Goal: Information Seeking & Learning: Learn about a topic

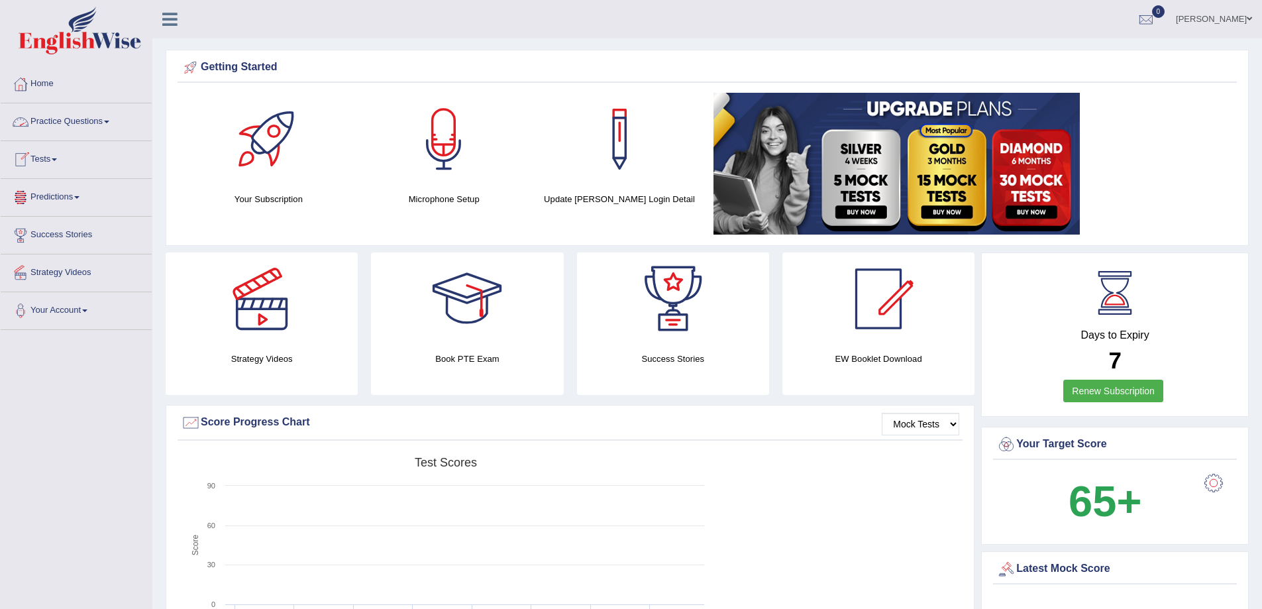
click at [109, 123] on span at bounding box center [106, 122] width 5 height 3
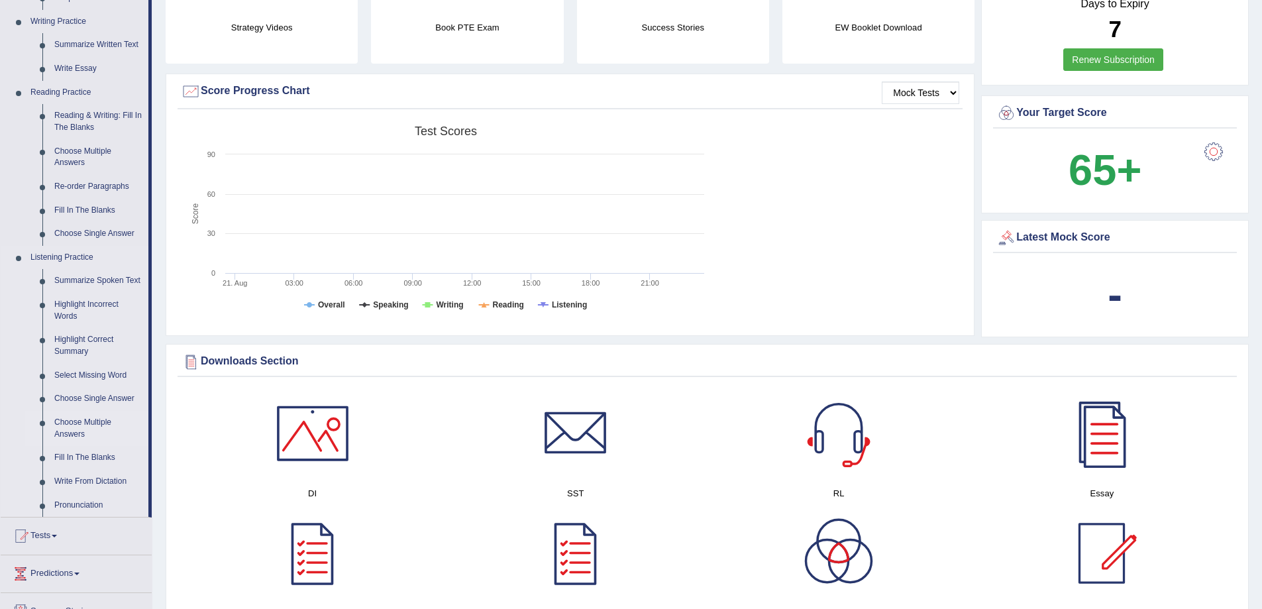
scroll to position [265, 0]
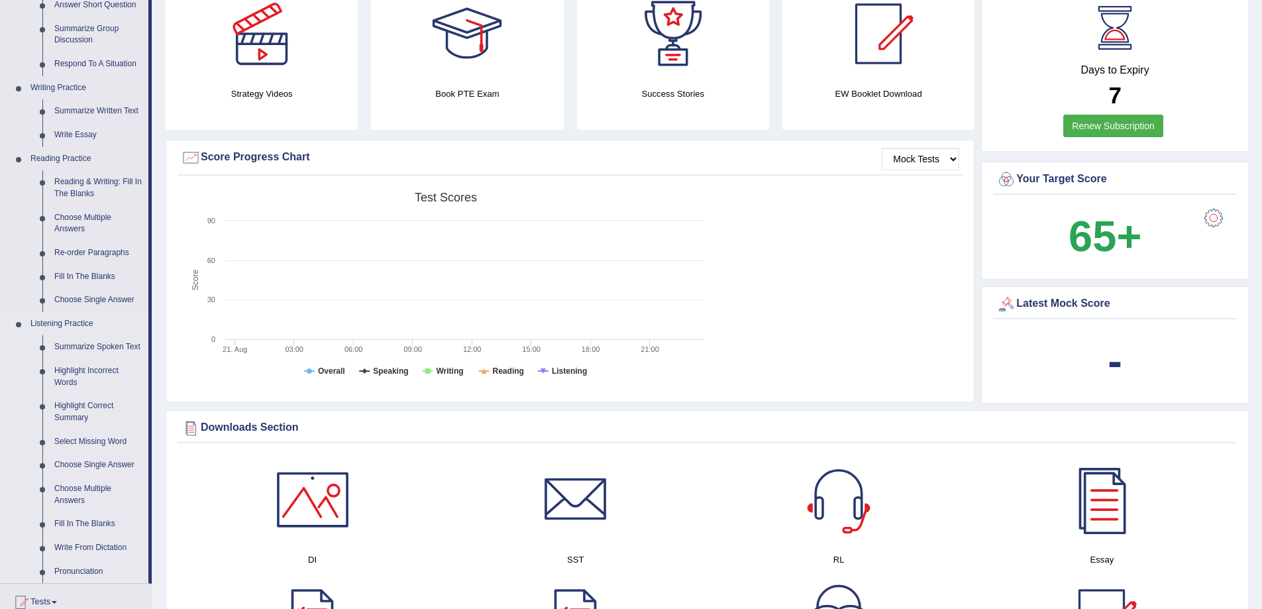
click at [109, 545] on link "Write From Dictation" at bounding box center [98, 548] width 100 height 24
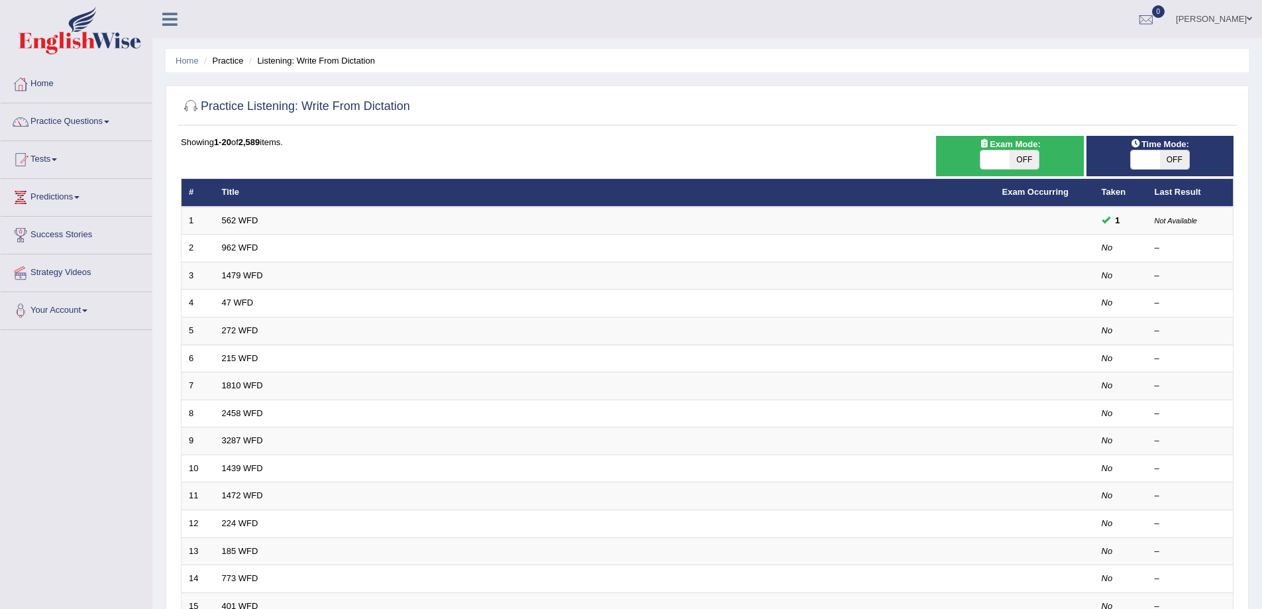
click at [1018, 162] on span "OFF" at bounding box center [1024, 159] width 29 height 19
checkbox input "true"
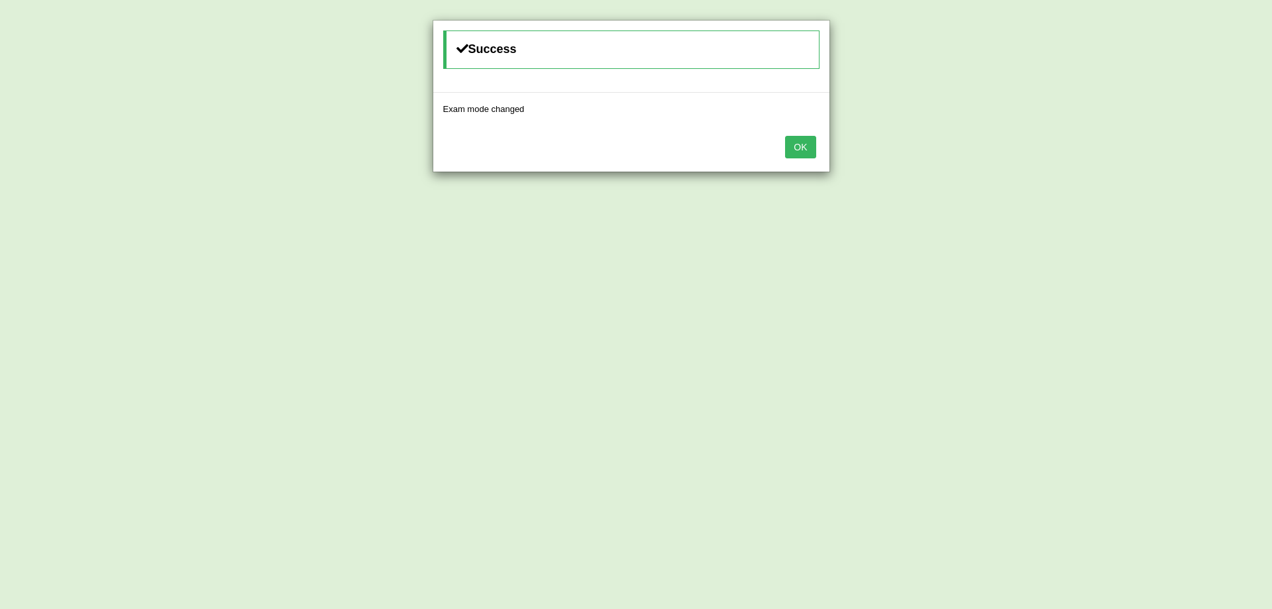
click at [798, 148] on button "OK" at bounding box center [800, 147] width 30 height 23
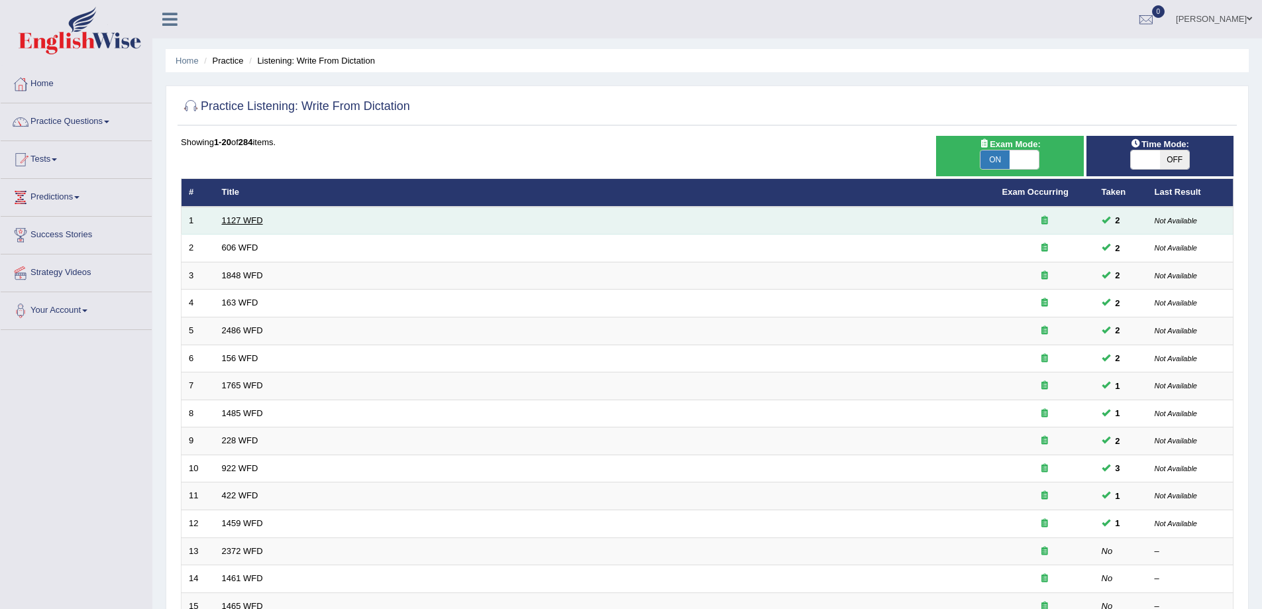
click at [242, 225] on link "1127 WFD" at bounding box center [242, 220] width 41 height 10
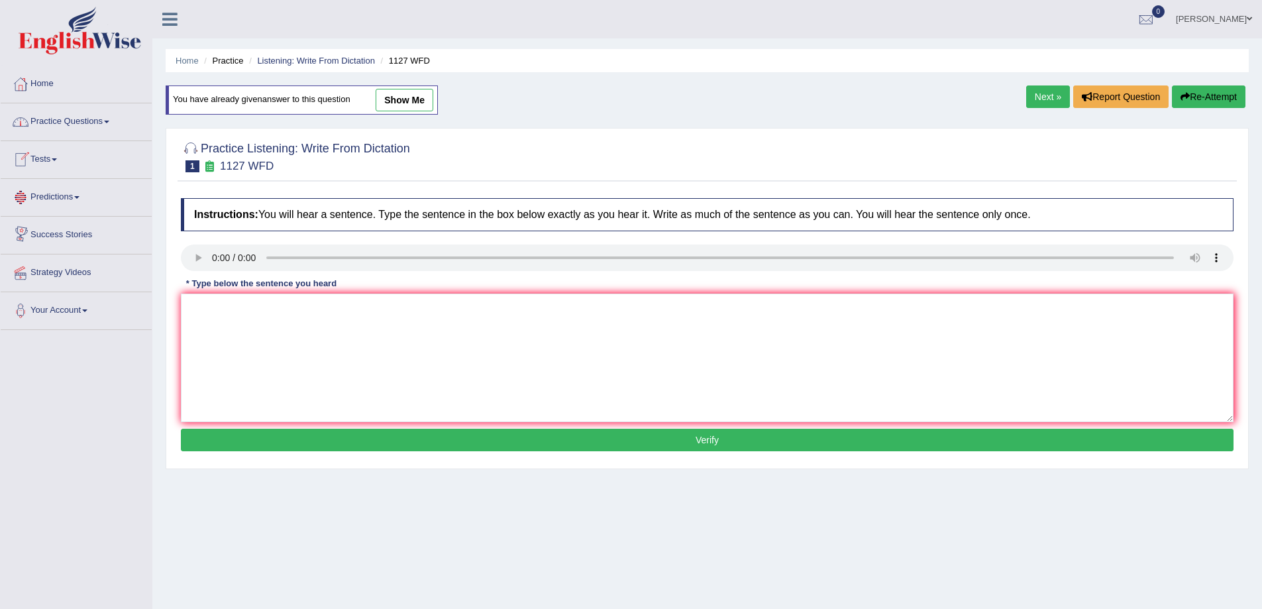
click at [109, 121] on span at bounding box center [106, 122] width 5 height 3
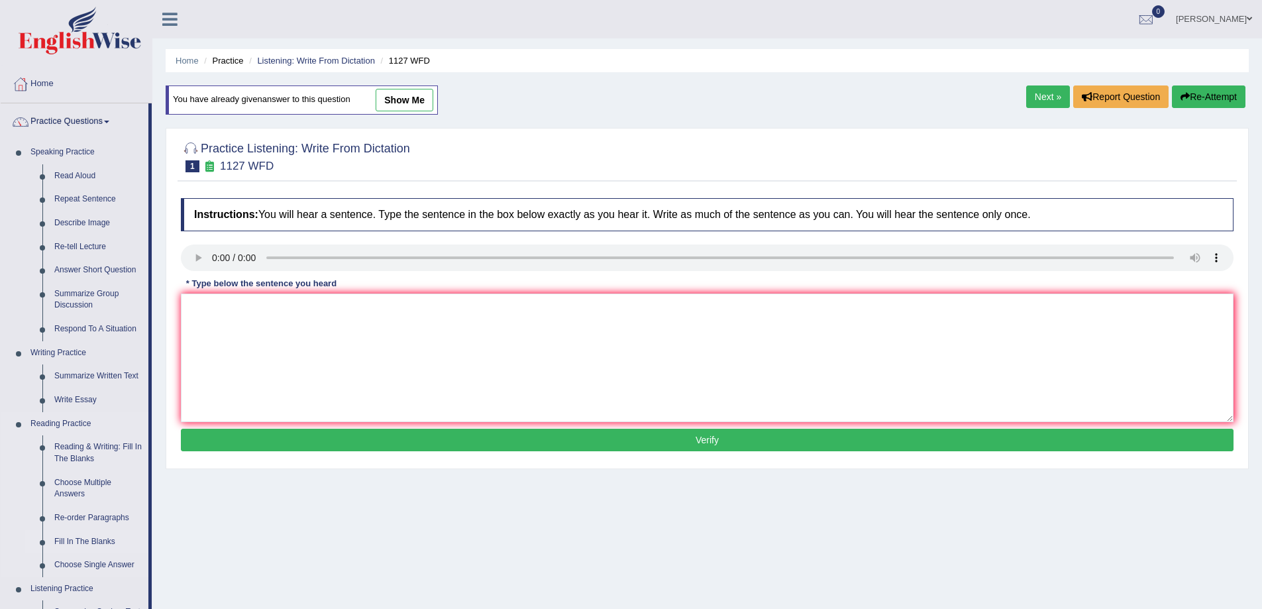
click at [89, 545] on link "Fill In The Blanks" at bounding box center [98, 542] width 100 height 24
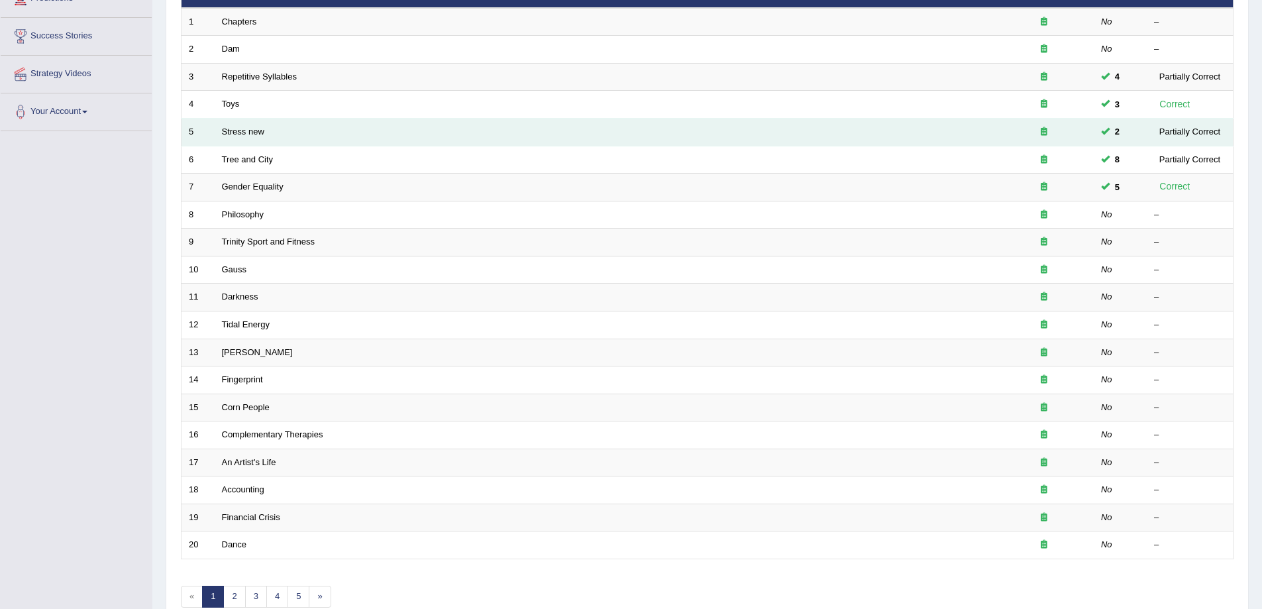
scroll to position [268, 0]
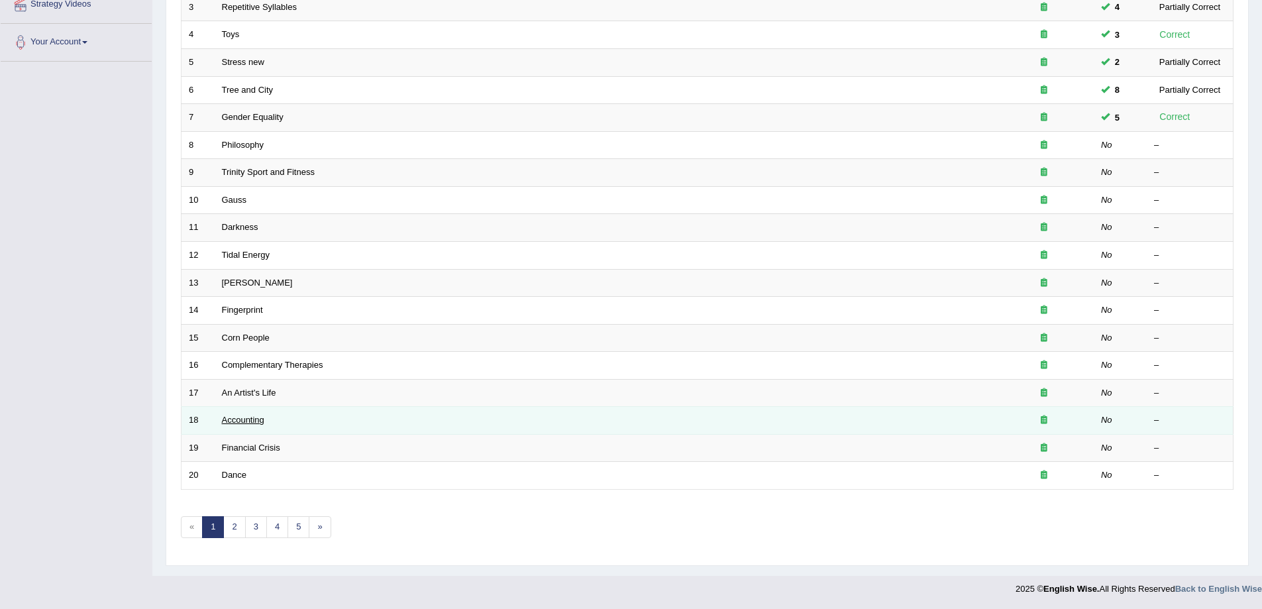
click at [252, 419] on link "Accounting" at bounding box center [243, 420] width 42 height 10
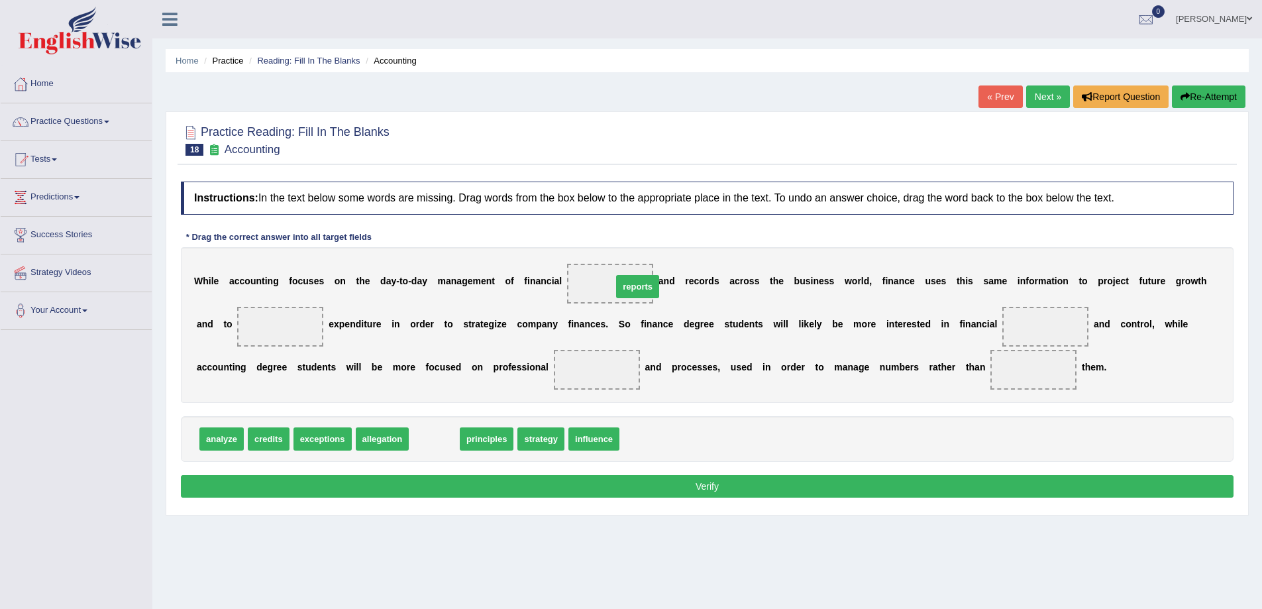
drag, startPoint x: 433, startPoint y: 439, endPoint x: 623, endPoint y: 276, distance: 250.0
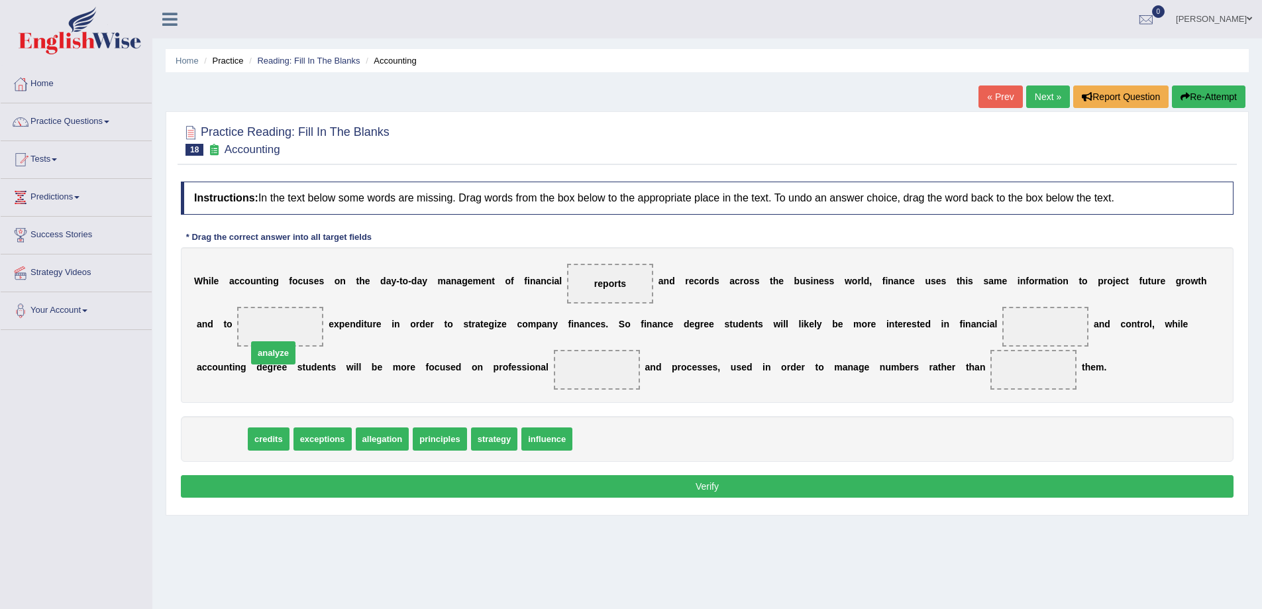
drag, startPoint x: 209, startPoint y: 440, endPoint x: 260, endPoint y: 347, distance: 106.2
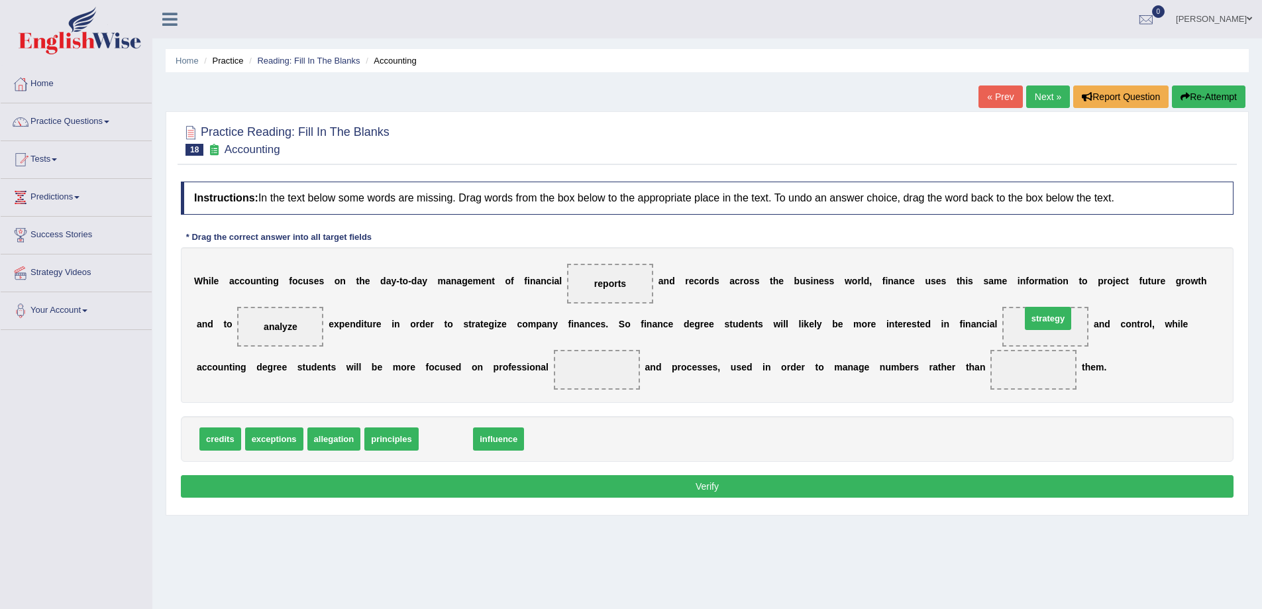
drag, startPoint x: 431, startPoint y: 436, endPoint x: 1033, endPoint y: 315, distance: 614.3
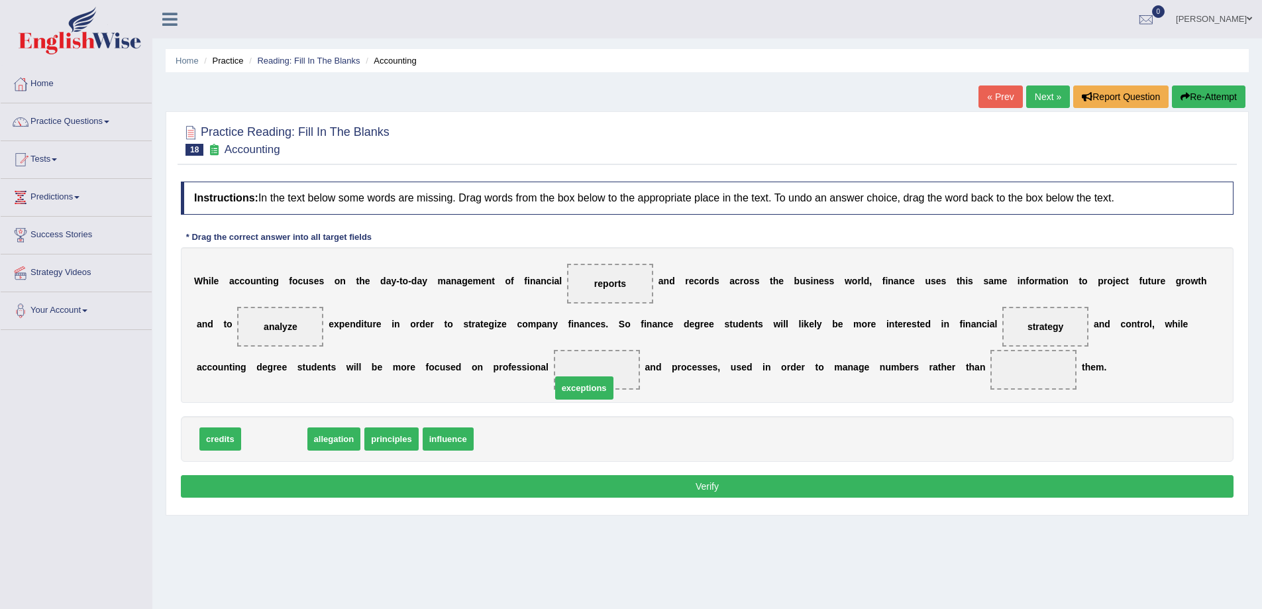
drag, startPoint x: 282, startPoint y: 446, endPoint x: 592, endPoint y: 395, distance: 314.3
drag, startPoint x: 274, startPoint y: 442, endPoint x: 1079, endPoint y: 384, distance: 807.2
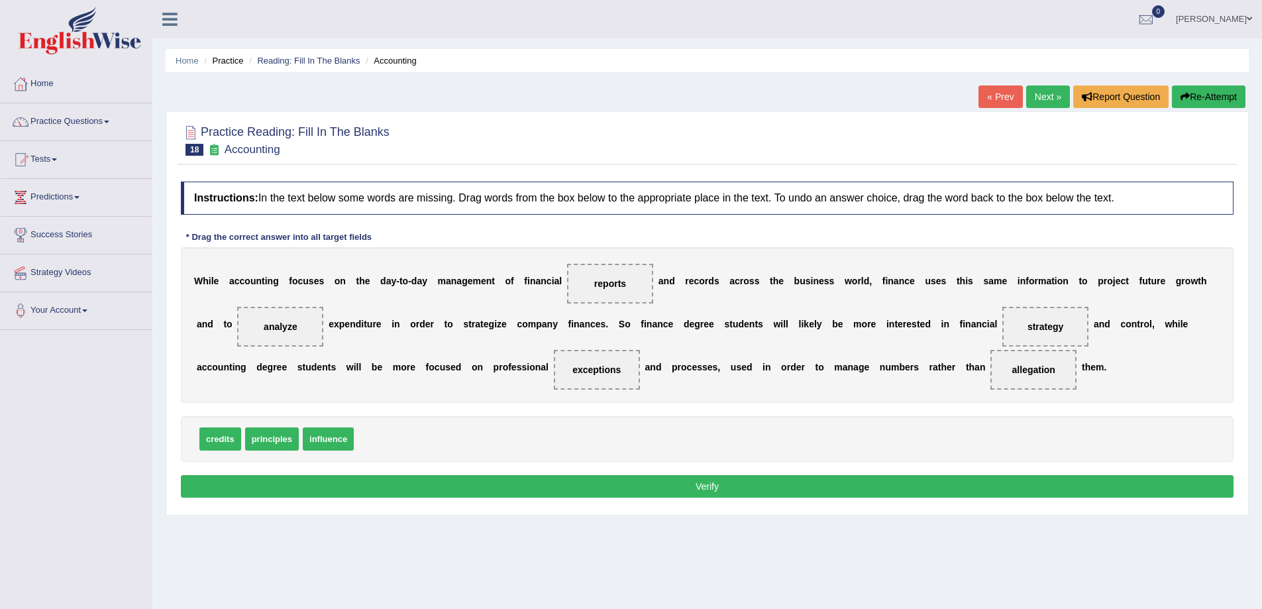
click at [690, 484] on button "Verify" at bounding box center [707, 486] width 1053 height 23
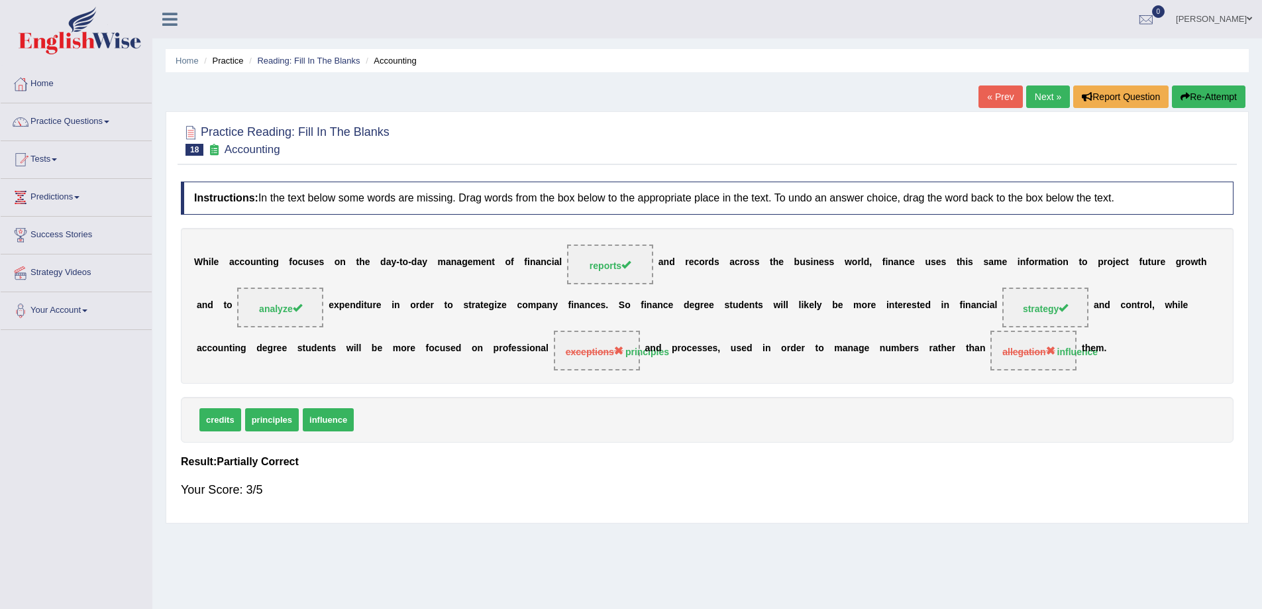
click at [1045, 96] on link "Next »" at bounding box center [1048, 96] width 44 height 23
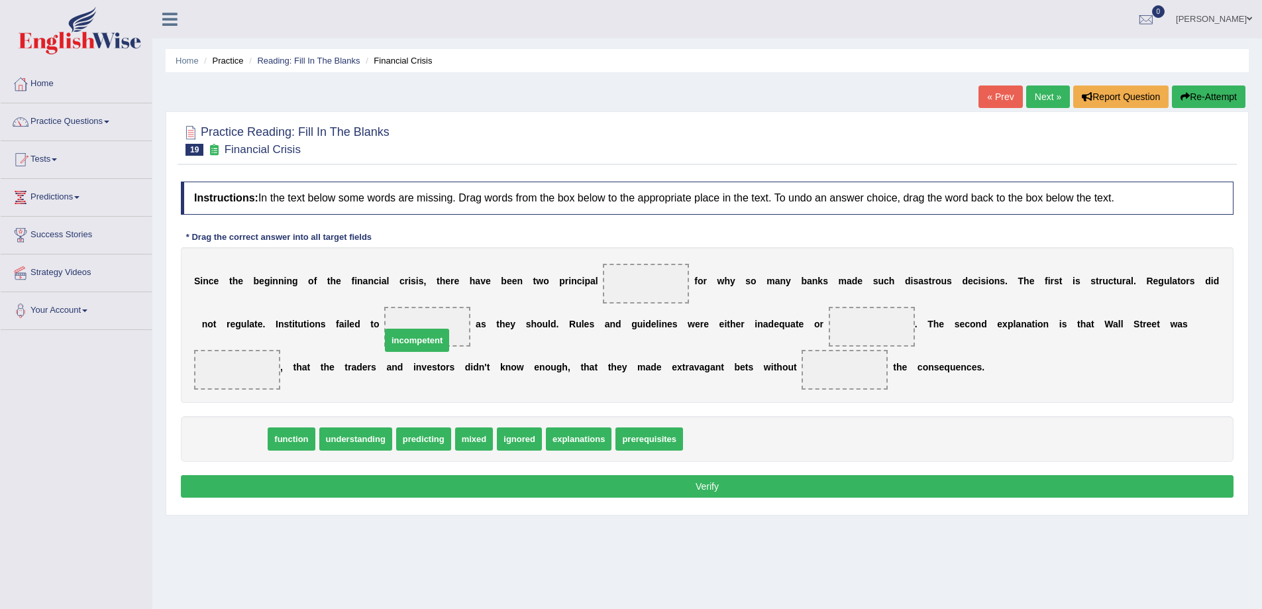
drag, startPoint x: 233, startPoint y: 442, endPoint x: 423, endPoint y: 332, distance: 219.7
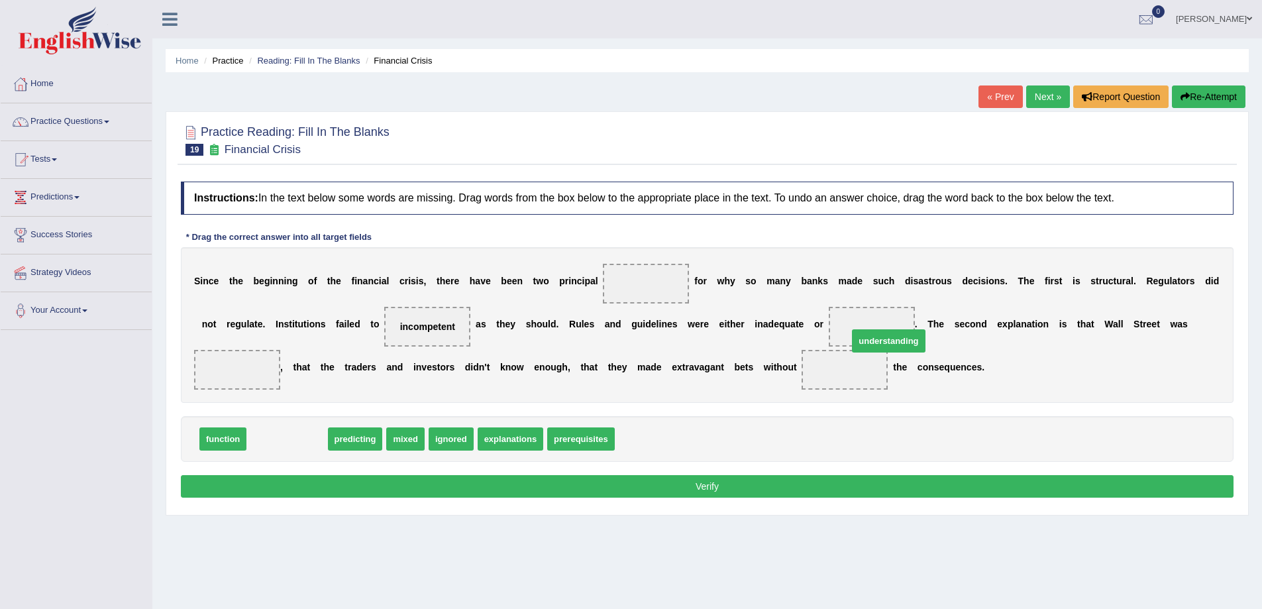
drag, startPoint x: 300, startPoint y: 443, endPoint x: 898, endPoint y: 339, distance: 606.8
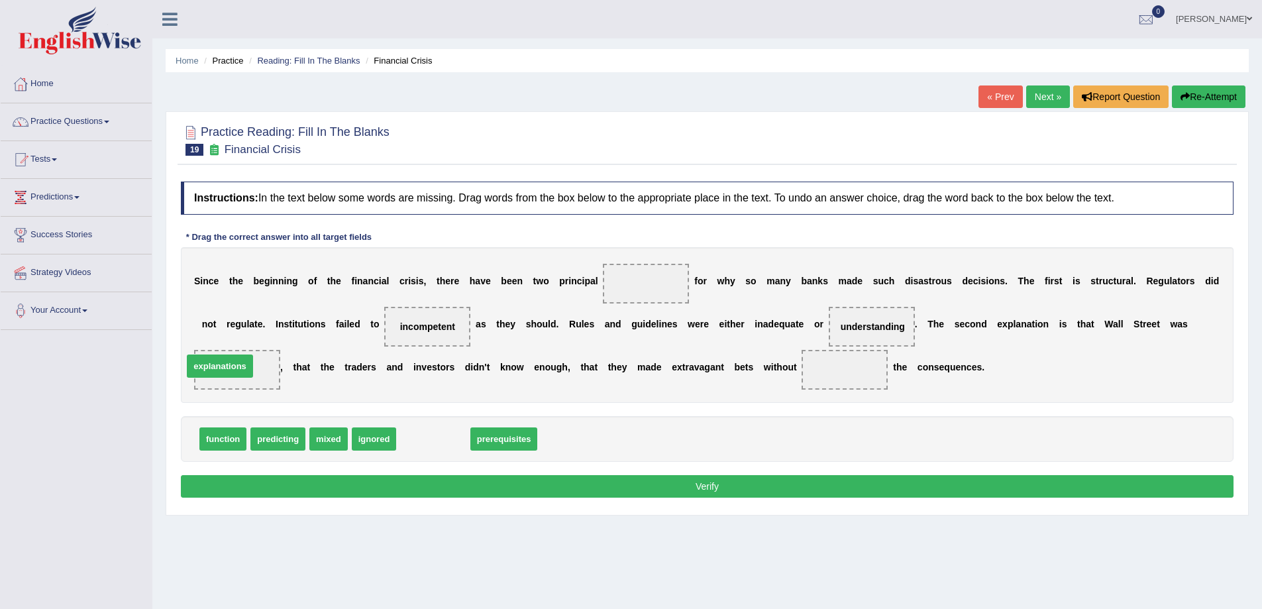
drag, startPoint x: 441, startPoint y: 445, endPoint x: 227, endPoint y: 372, distance: 225.5
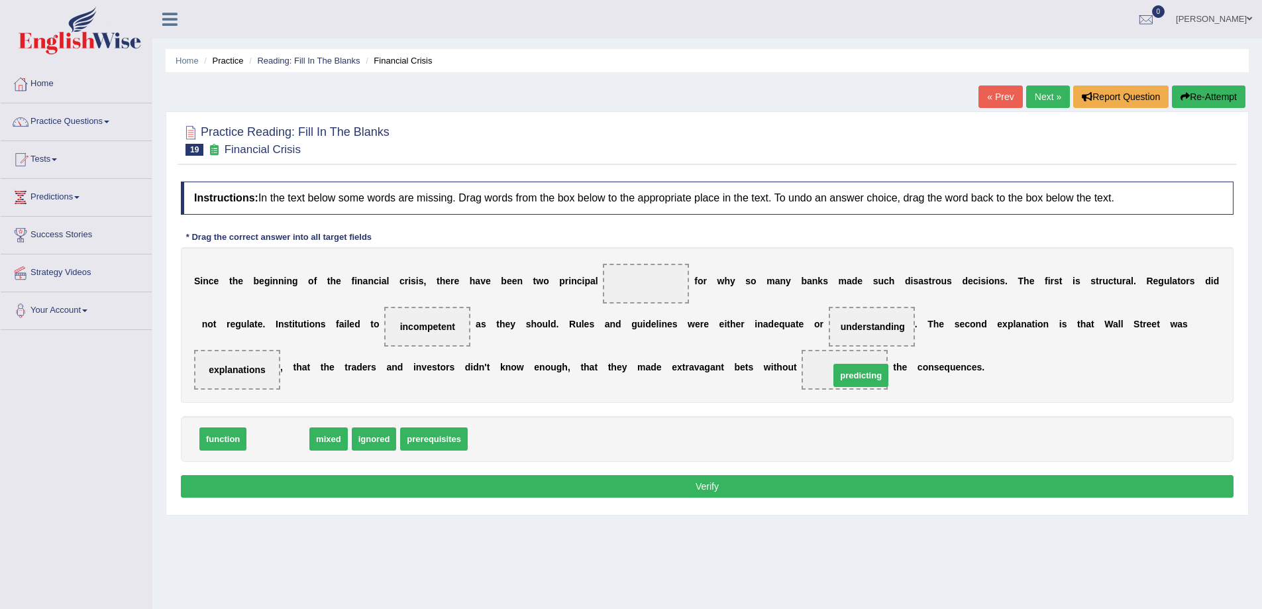
drag, startPoint x: 274, startPoint y: 441, endPoint x: 856, endPoint y: 374, distance: 586.3
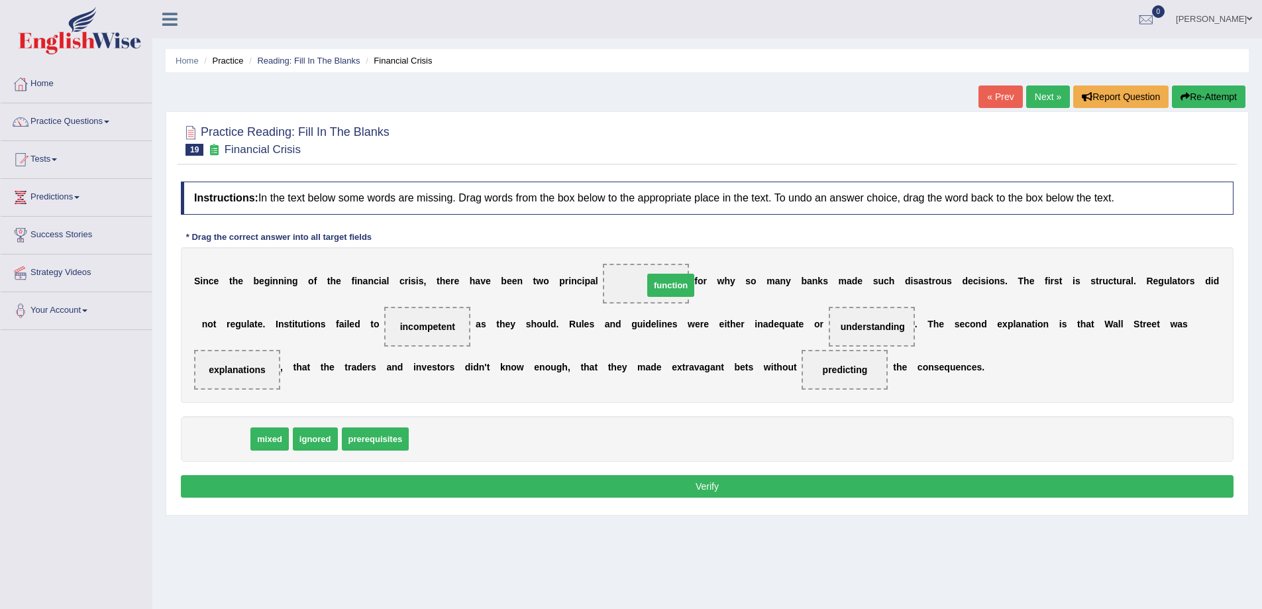
drag, startPoint x: 223, startPoint y: 446, endPoint x: 671, endPoint y: 292, distance: 473.6
click at [717, 487] on button "Verify" at bounding box center [707, 486] width 1053 height 23
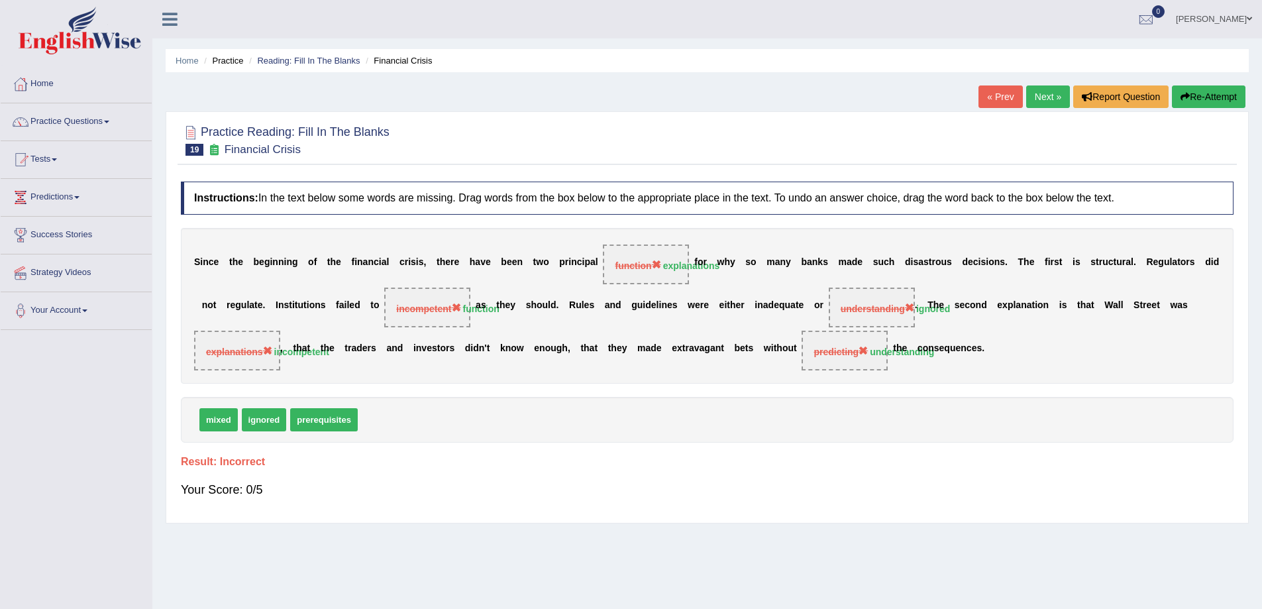
click at [1036, 96] on link "Next »" at bounding box center [1048, 96] width 44 height 23
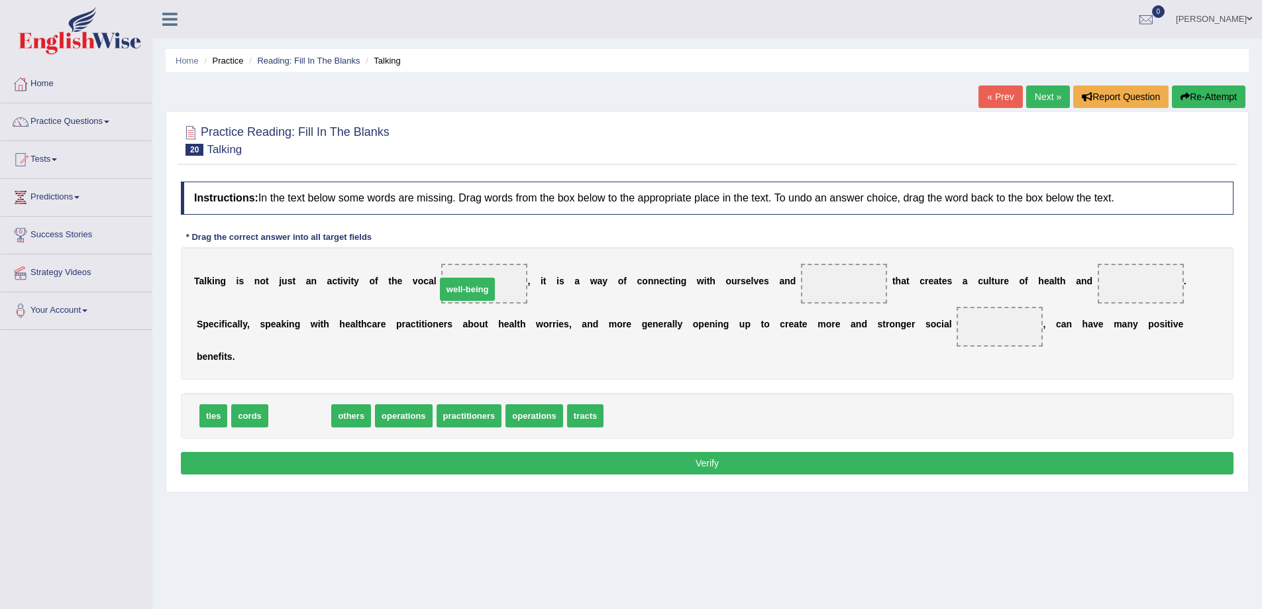
drag, startPoint x: 302, startPoint y: 417, endPoint x: 469, endPoint y: 291, distance: 210.1
click at [532, 419] on span "tracts" at bounding box center [526, 415] width 36 height 23
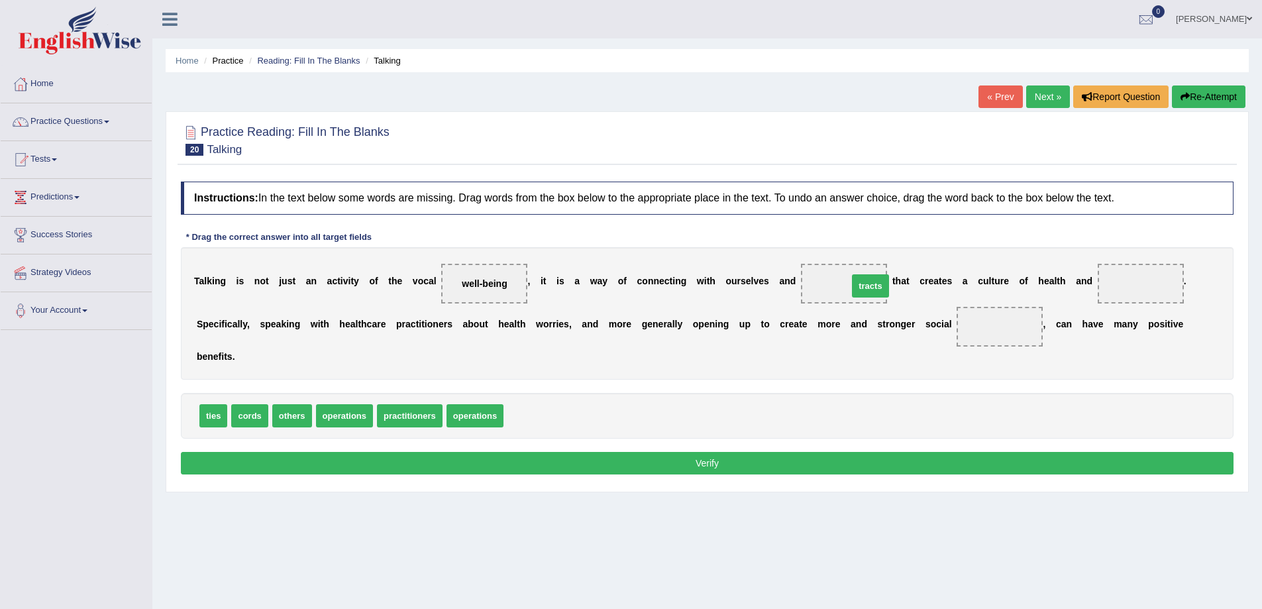
drag, startPoint x: 532, startPoint y: 419, endPoint x: 877, endPoint y: 290, distance: 368.3
drag, startPoint x: 844, startPoint y: 280, endPoint x: 833, endPoint y: 287, distance: 12.9
drag, startPoint x: 207, startPoint y: 419, endPoint x: 1144, endPoint y: 295, distance: 945.2
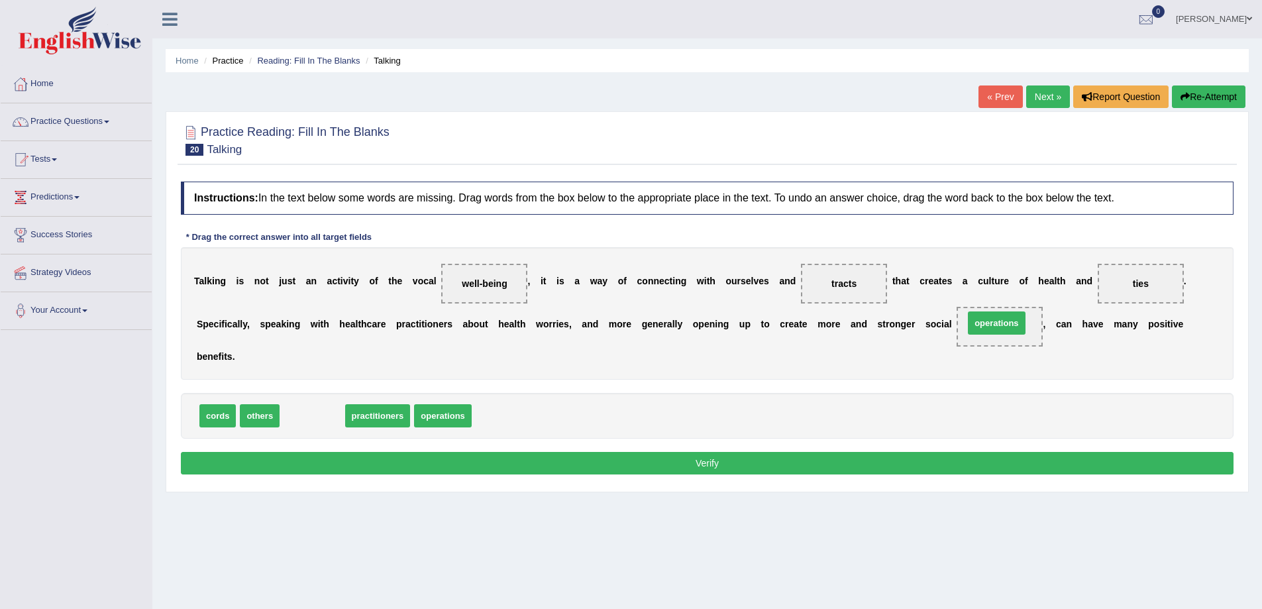
drag, startPoint x: 309, startPoint y: 421, endPoint x: 994, endPoint y: 328, distance: 690.8
click at [710, 465] on button "Verify" at bounding box center [707, 463] width 1053 height 23
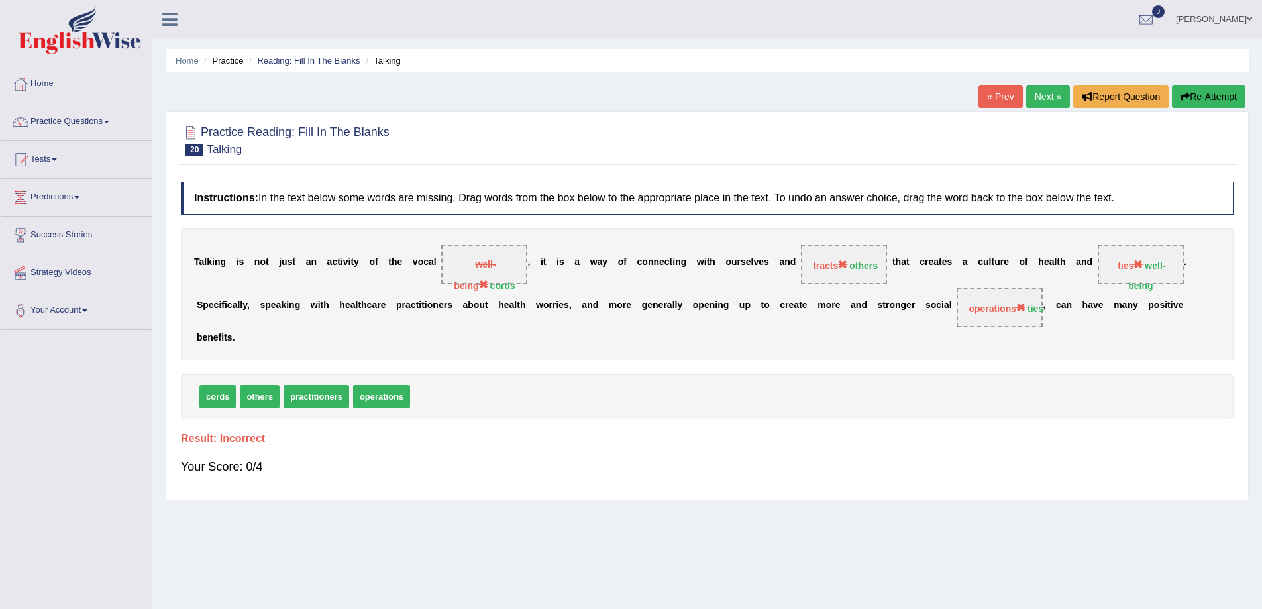
click at [1054, 98] on link "Next »" at bounding box center [1048, 96] width 44 height 23
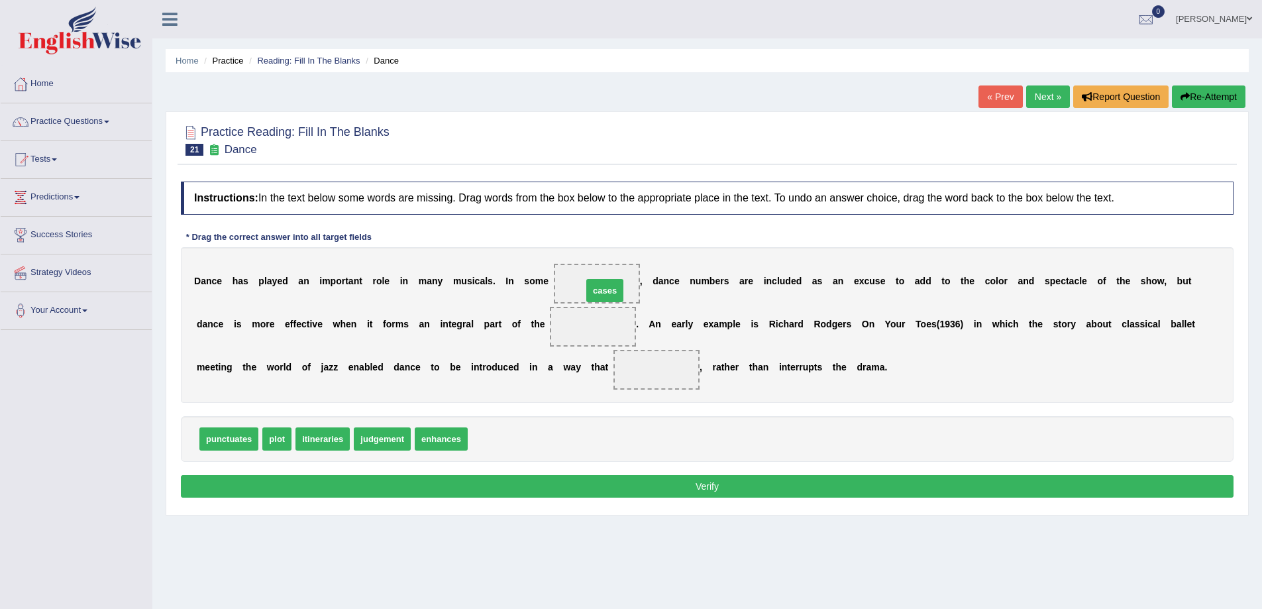
drag, startPoint x: 491, startPoint y: 441, endPoint x: 606, endPoint y: 292, distance: 188.1
drag, startPoint x: 281, startPoint y: 444, endPoint x: 589, endPoint y: 332, distance: 327.9
drag, startPoint x: 346, startPoint y: 438, endPoint x: 331, endPoint y: 446, distance: 17.2
drag, startPoint x: 340, startPoint y: 436, endPoint x: 643, endPoint y: 375, distance: 308.9
click at [706, 486] on button "Verify" at bounding box center [707, 486] width 1053 height 23
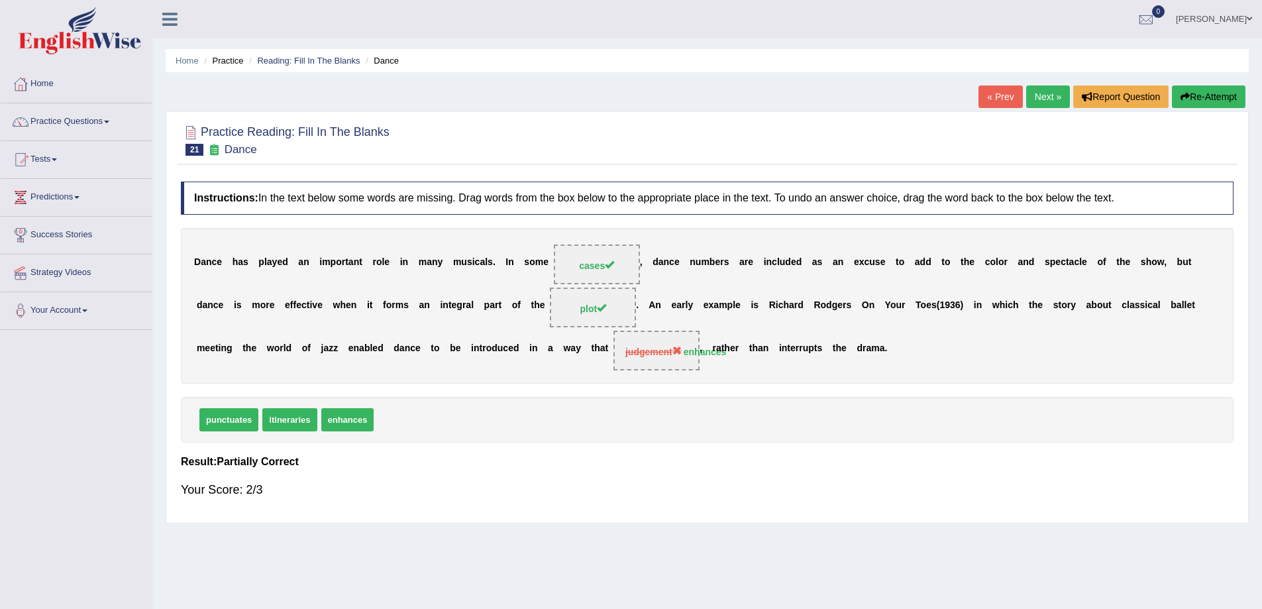
click at [1038, 90] on link "Next »" at bounding box center [1048, 96] width 44 height 23
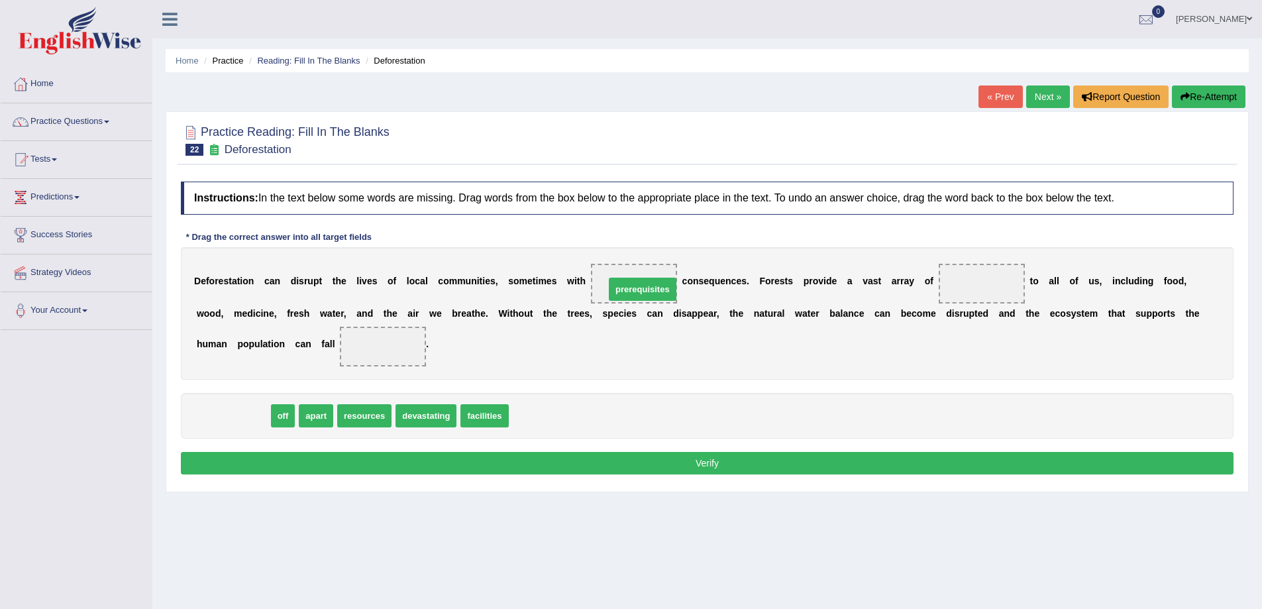
drag, startPoint x: 220, startPoint y: 423, endPoint x: 630, endPoint y: 296, distance: 428.6
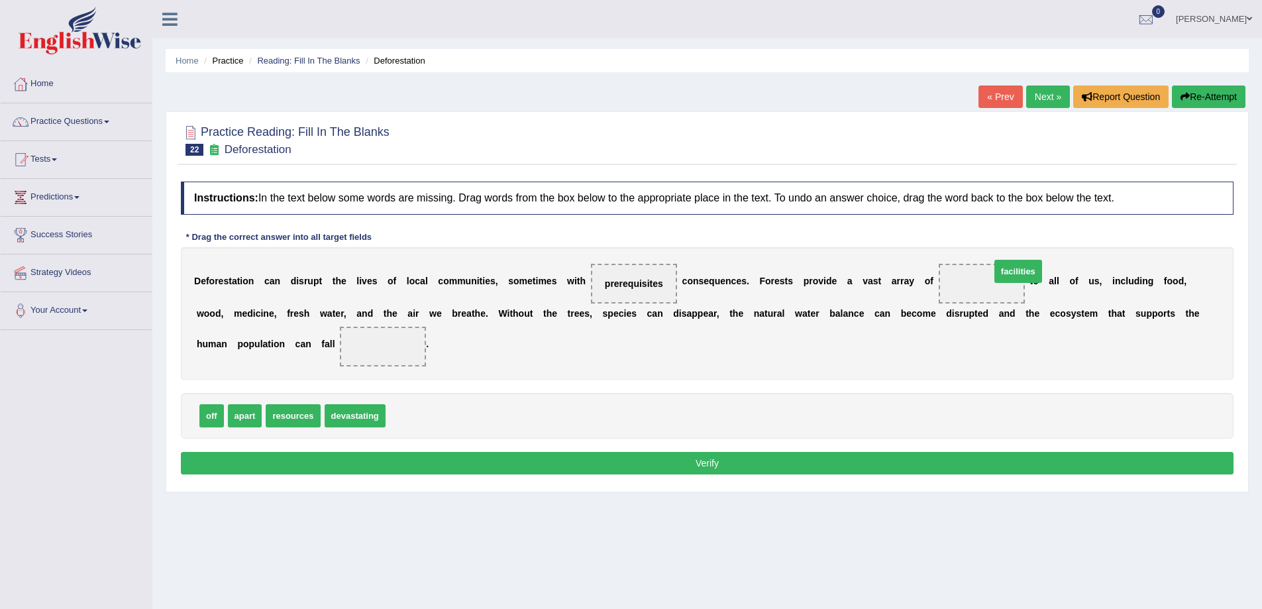
drag, startPoint x: 403, startPoint y: 418, endPoint x: 1008, endPoint y: 274, distance: 622.0
drag, startPoint x: 277, startPoint y: 427, endPoint x: 400, endPoint y: 343, distance: 149.2
click at [708, 465] on button "Verify" at bounding box center [707, 463] width 1053 height 23
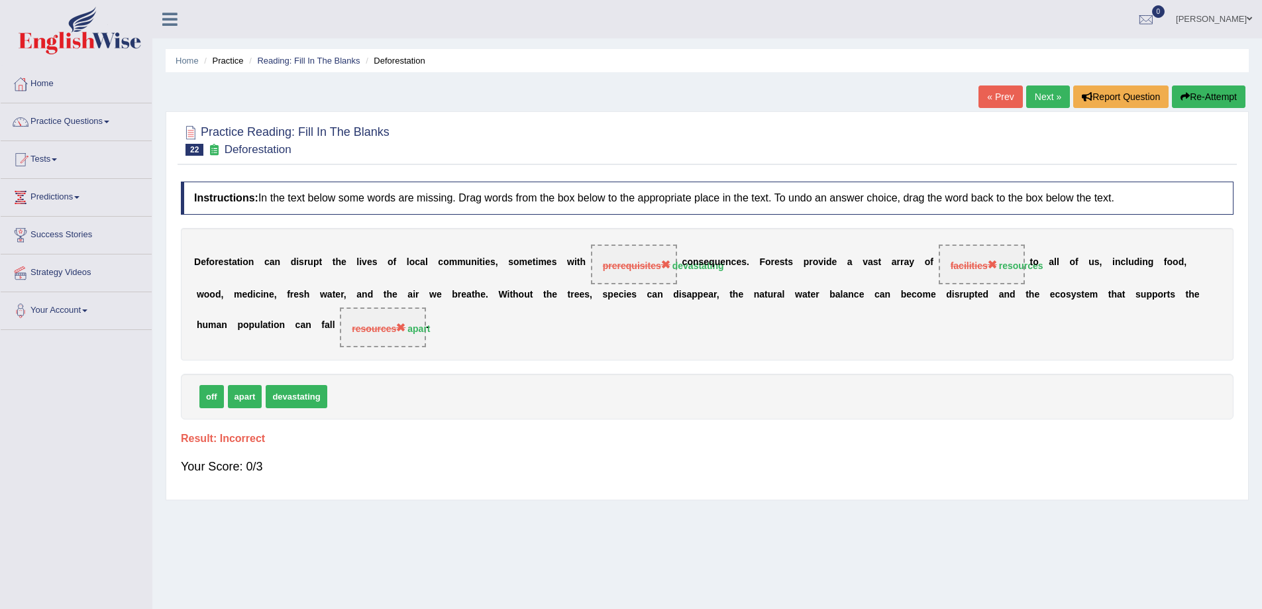
click at [1043, 97] on link "Next »" at bounding box center [1048, 96] width 44 height 23
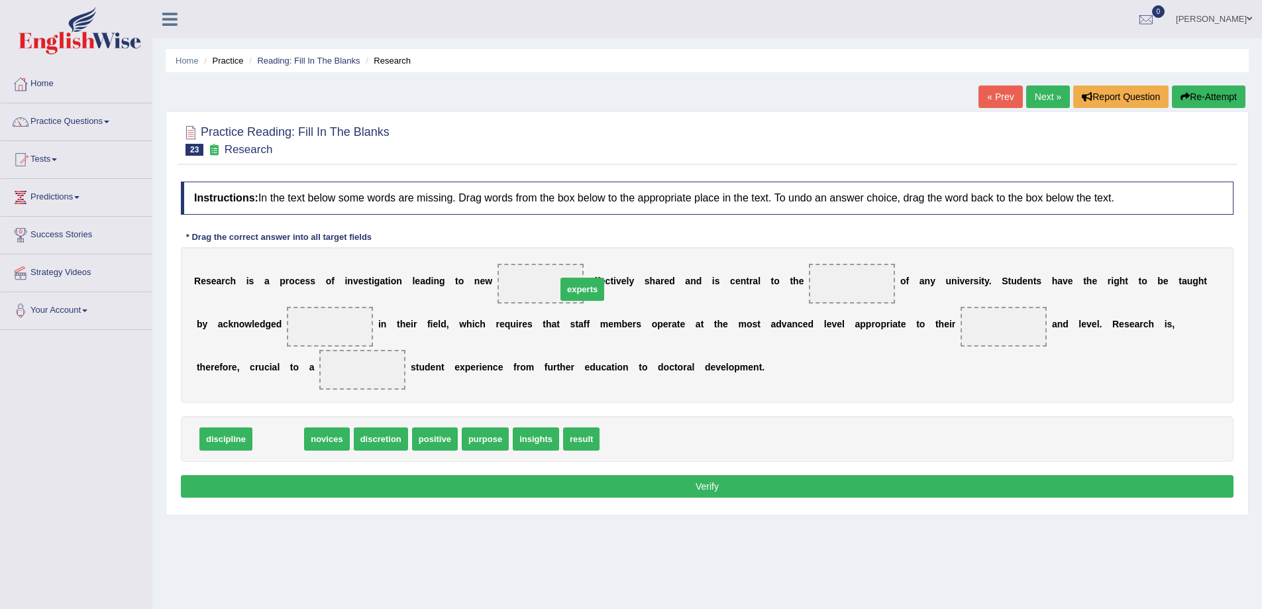
drag, startPoint x: 284, startPoint y: 439, endPoint x: 588, endPoint y: 290, distance: 339.0
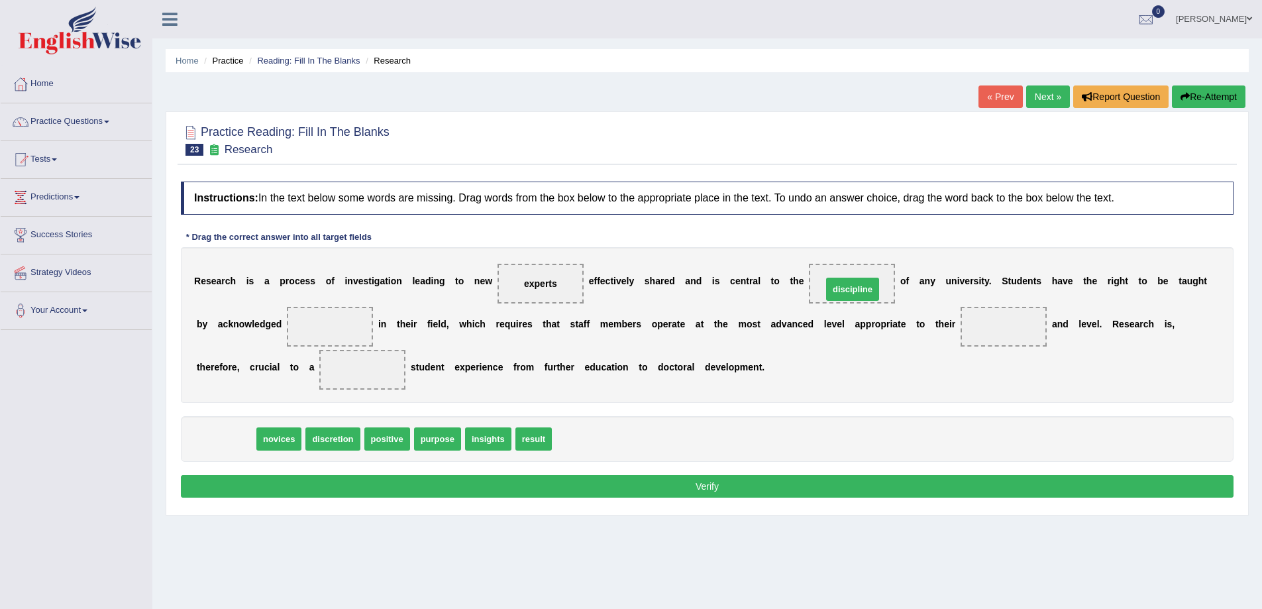
drag, startPoint x: 229, startPoint y: 437, endPoint x: 856, endPoint y: 287, distance: 644.5
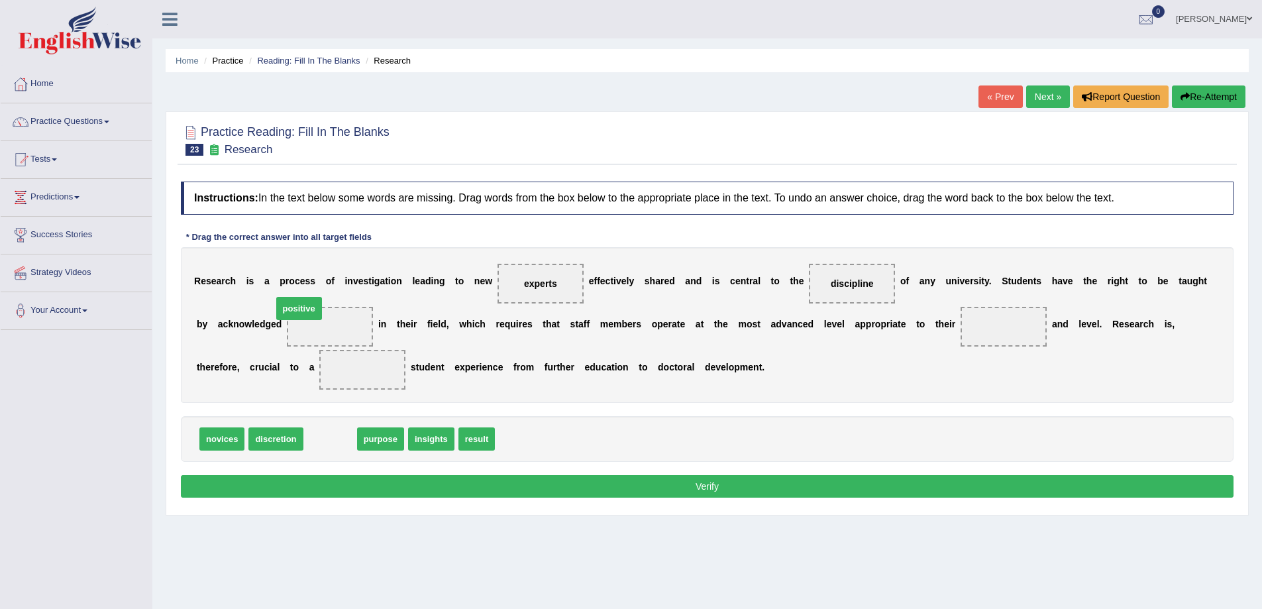
drag, startPoint x: 335, startPoint y: 442, endPoint x: 304, endPoint y: 311, distance: 134.2
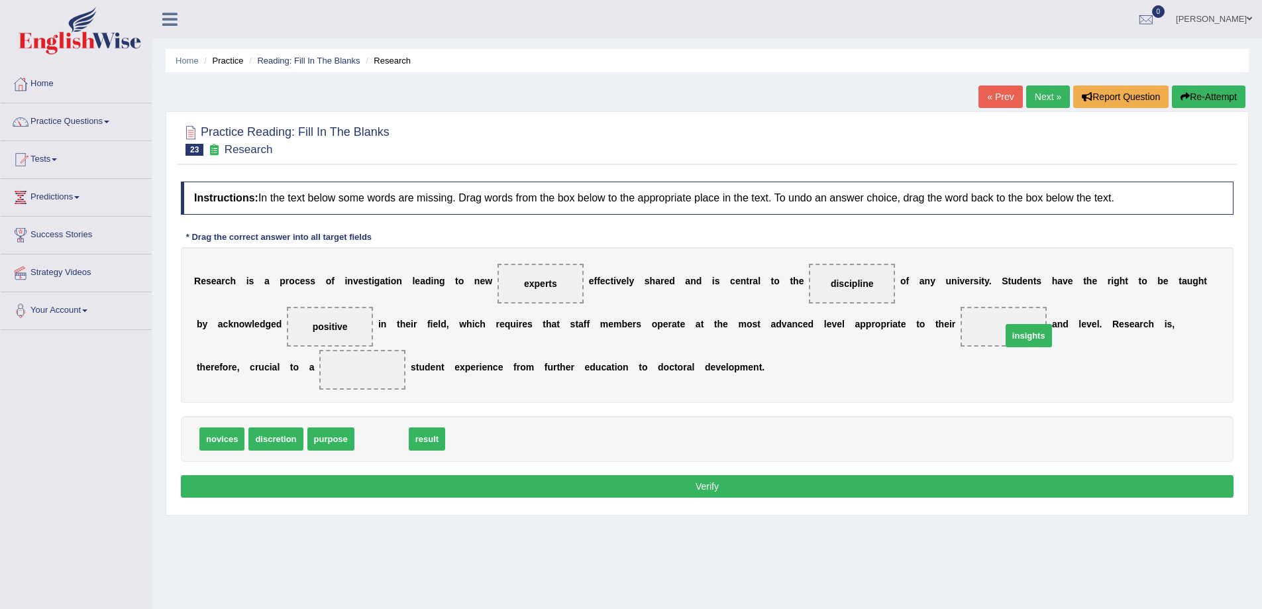
drag, startPoint x: 374, startPoint y: 444, endPoint x: 1013, endPoint y: 320, distance: 650.7
drag, startPoint x: 366, startPoint y: 436, endPoint x: 369, endPoint y: 375, distance: 61.0
click at [763, 490] on button "Verify" at bounding box center [707, 486] width 1053 height 23
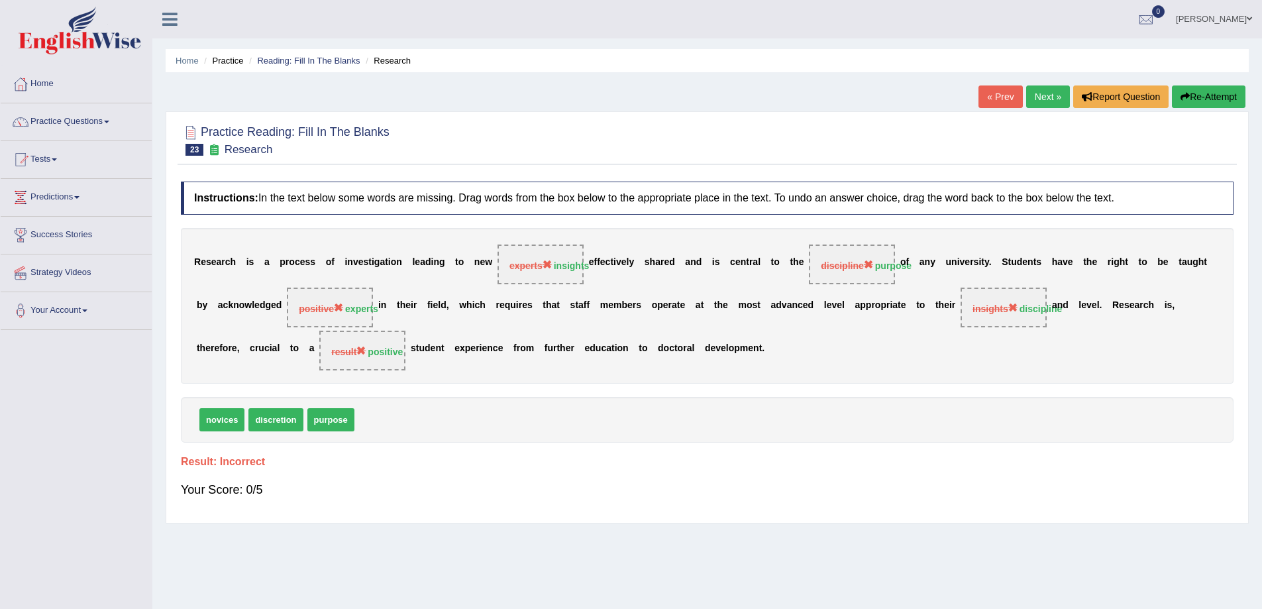
click at [1044, 102] on link "Next »" at bounding box center [1048, 96] width 44 height 23
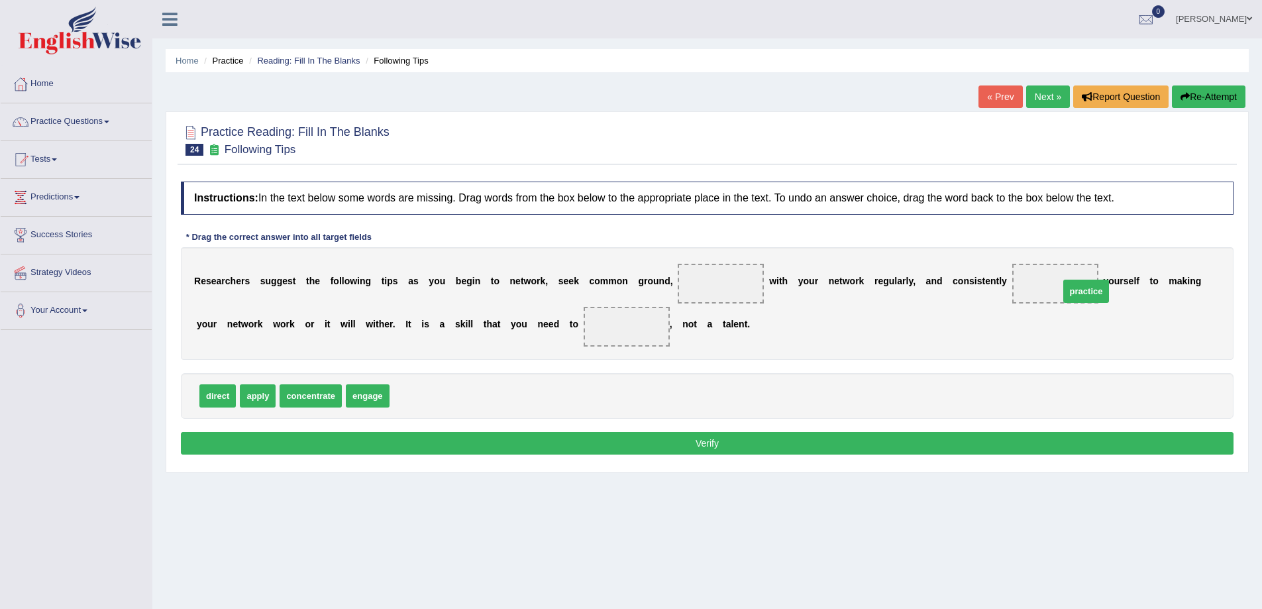
drag, startPoint x: 417, startPoint y: 402, endPoint x: 1087, endPoint y: 297, distance: 678.1
drag, startPoint x: 362, startPoint y: 403, endPoint x: 732, endPoint y: 290, distance: 387.2
click at [251, 399] on span "apply" at bounding box center [258, 395] width 36 height 23
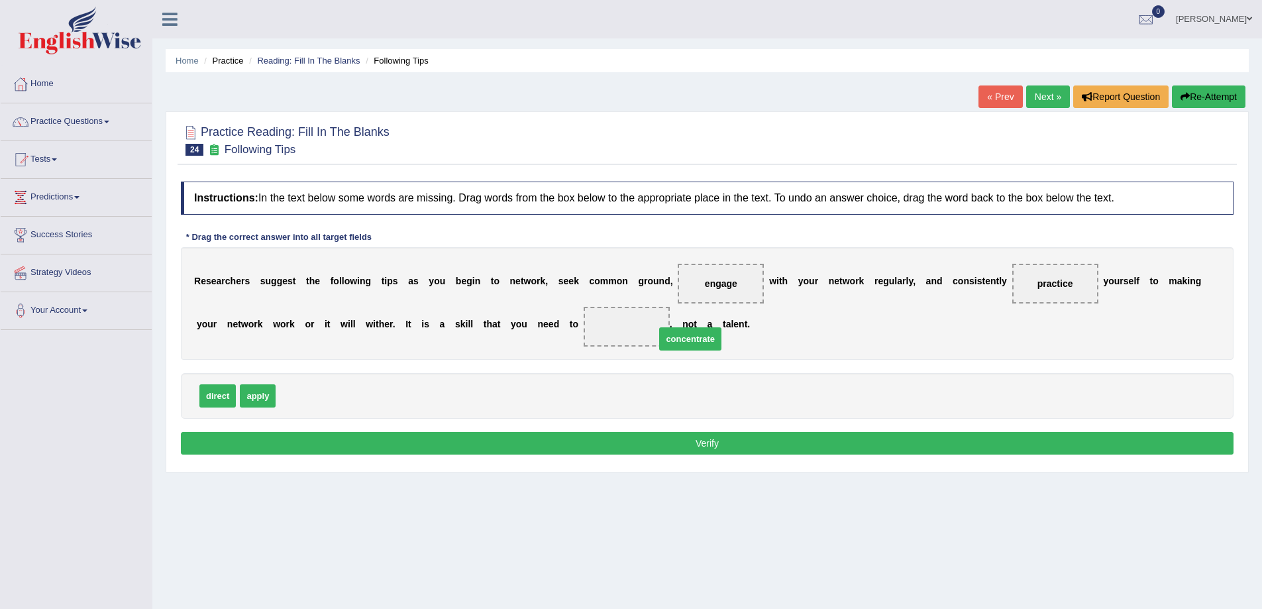
drag, startPoint x: 307, startPoint y: 397, endPoint x: 687, endPoint y: 340, distance: 384.0
click at [723, 448] on button "Verify" at bounding box center [707, 443] width 1053 height 23
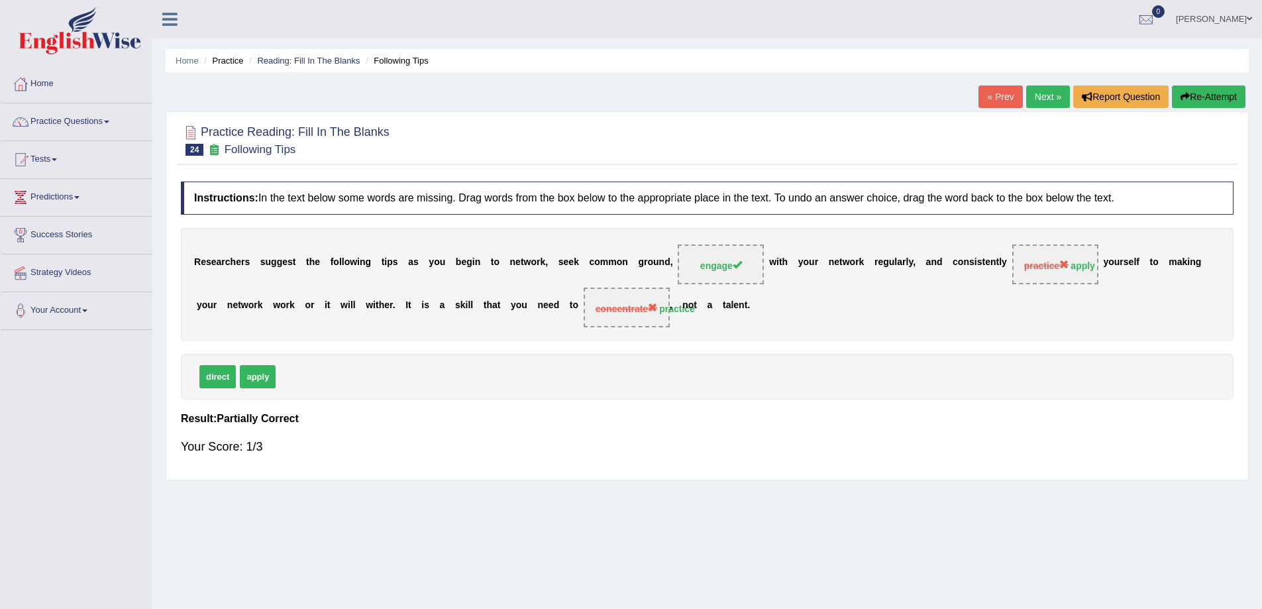
click at [1045, 103] on link "Next »" at bounding box center [1048, 96] width 44 height 23
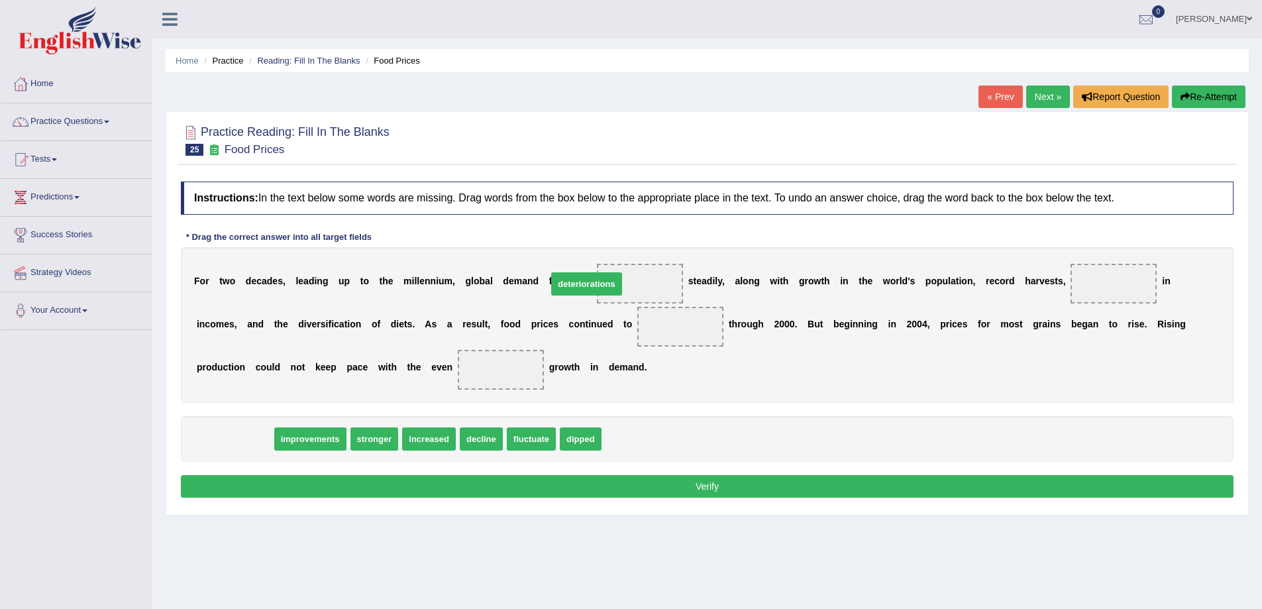
drag, startPoint x: 244, startPoint y: 446, endPoint x: 596, endPoint y: 291, distance: 384.5
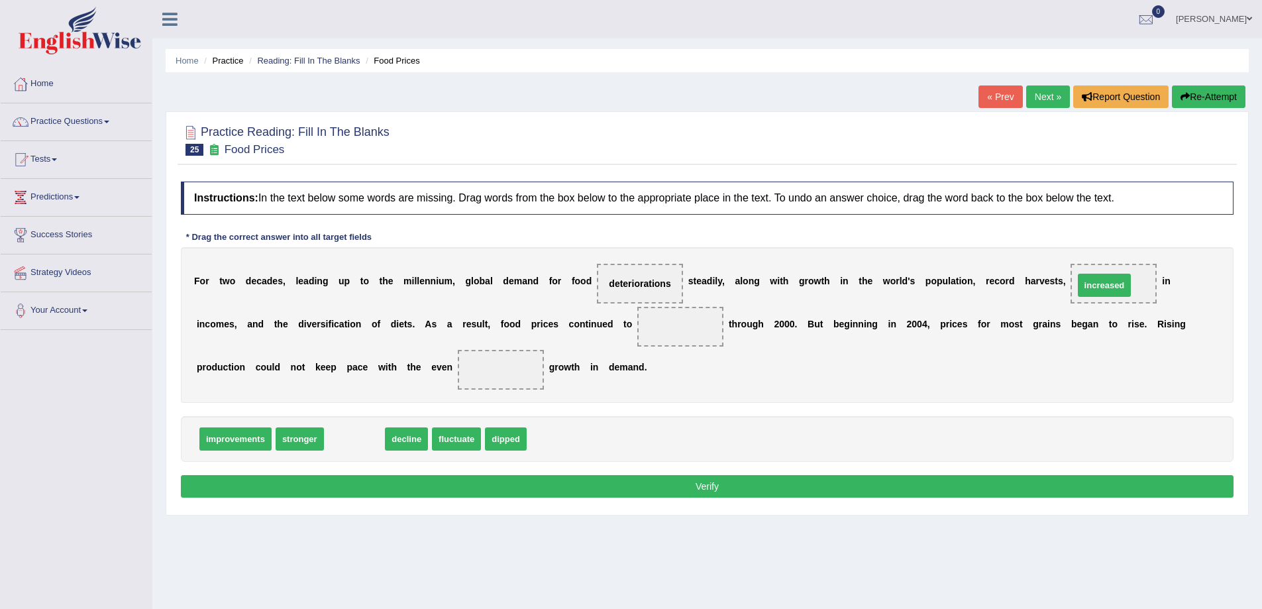
drag, startPoint x: 353, startPoint y: 438, endPoint x: 1103, endPoint y: 284, distance: 765.7
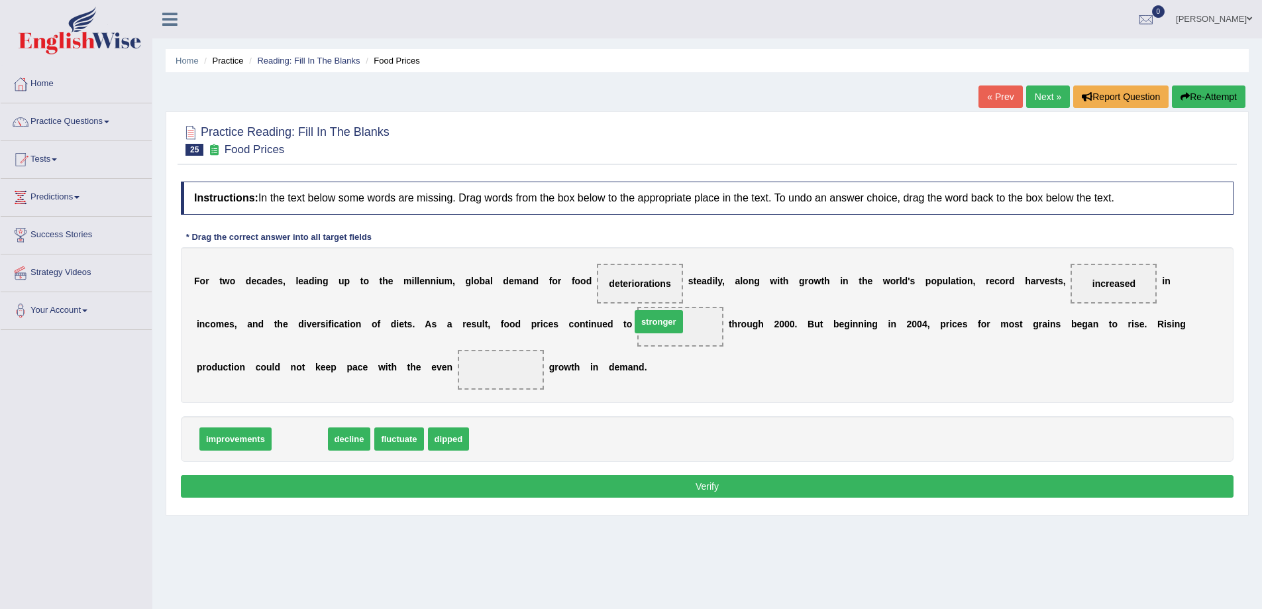
drag, startPoint x: 301, startPoint y: 443, endPoint x: 669, endPoint y: 338, distance: 382.6
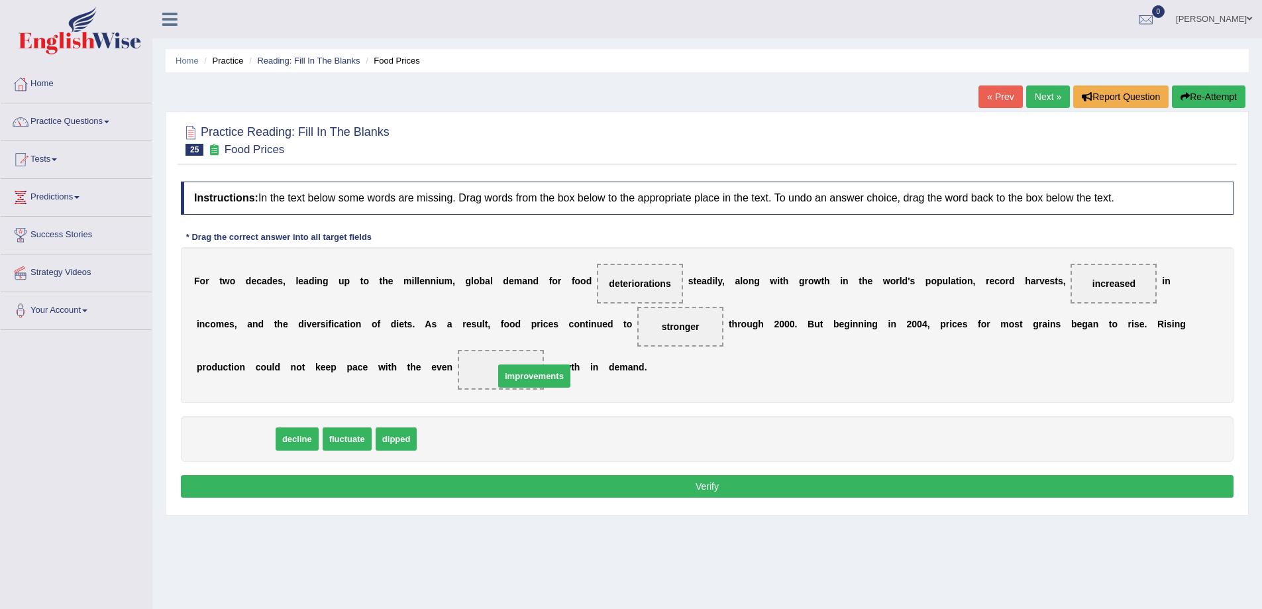
drag, startPoint x: 225, startPoint y: 441, endPoint x: 501, endPoint y: 378, distance: 283.4
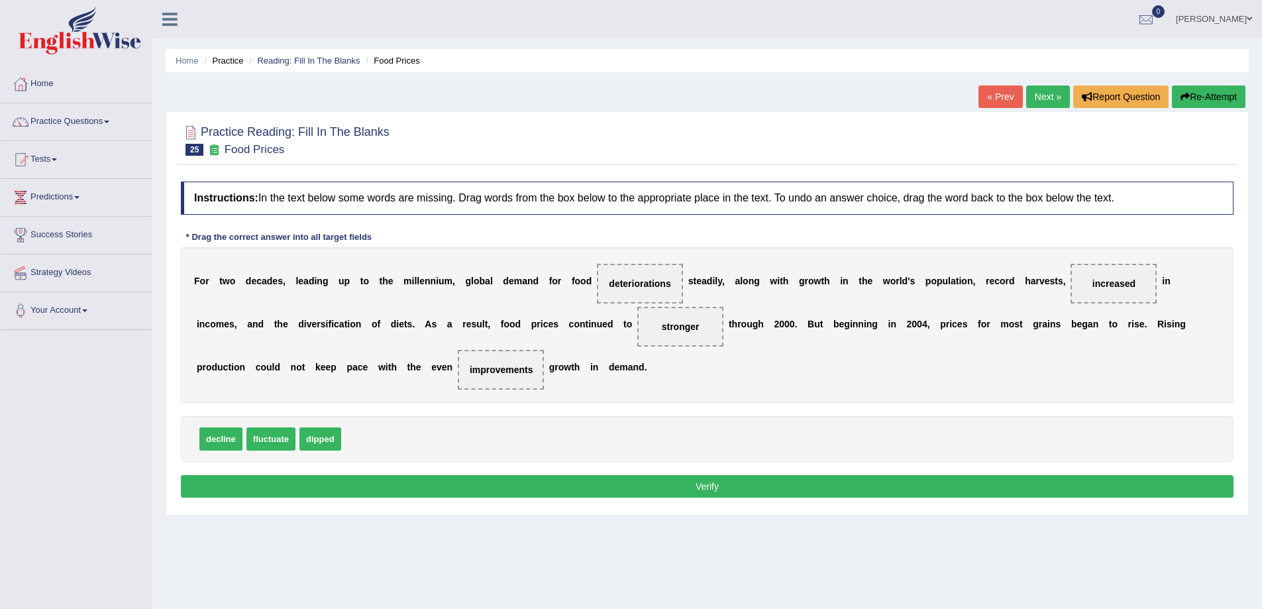
click at [712, 484] on button "Verify" at bounding box center [707, 486] width 1053 height 23
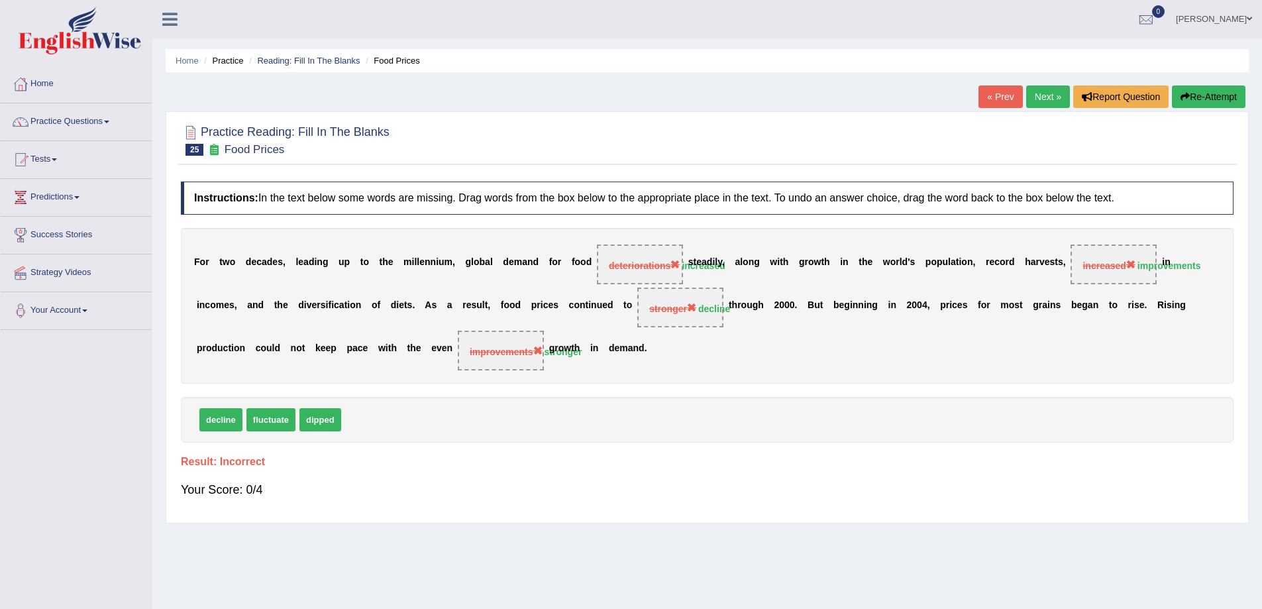
click at [1040, 95] on link "Next »" at bounding box center [1048, 96] width 44 height 23
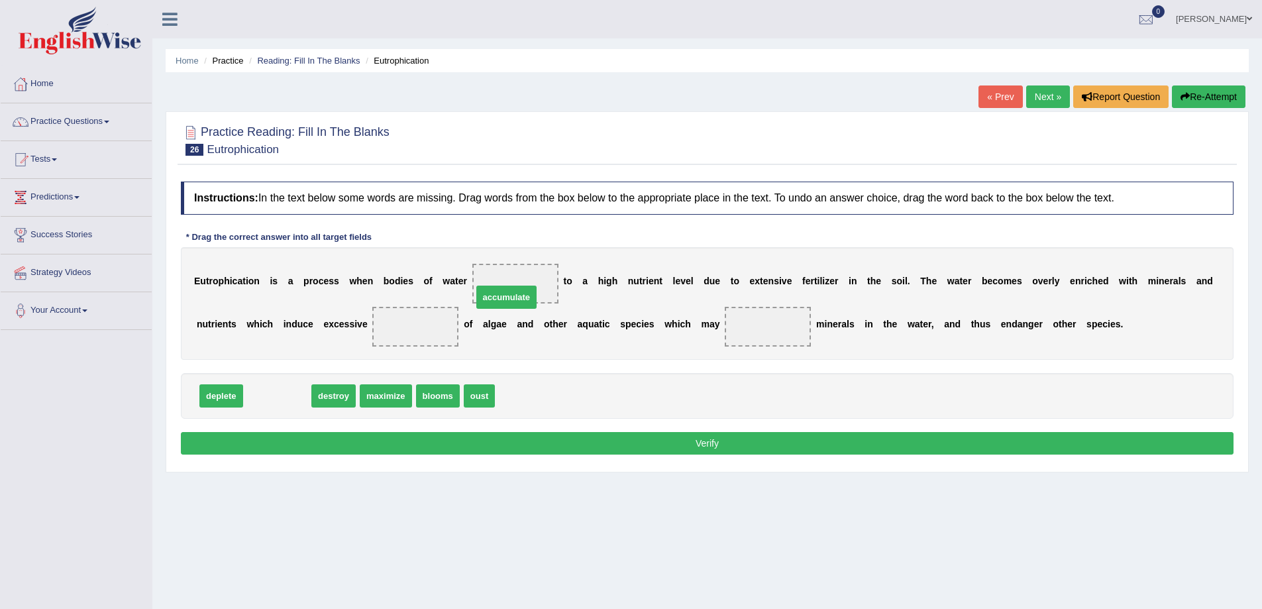
drag, startPoint x: 272, startPoint y: 395, endPoint x: 518, endPoint y: 289, distance: 268.3
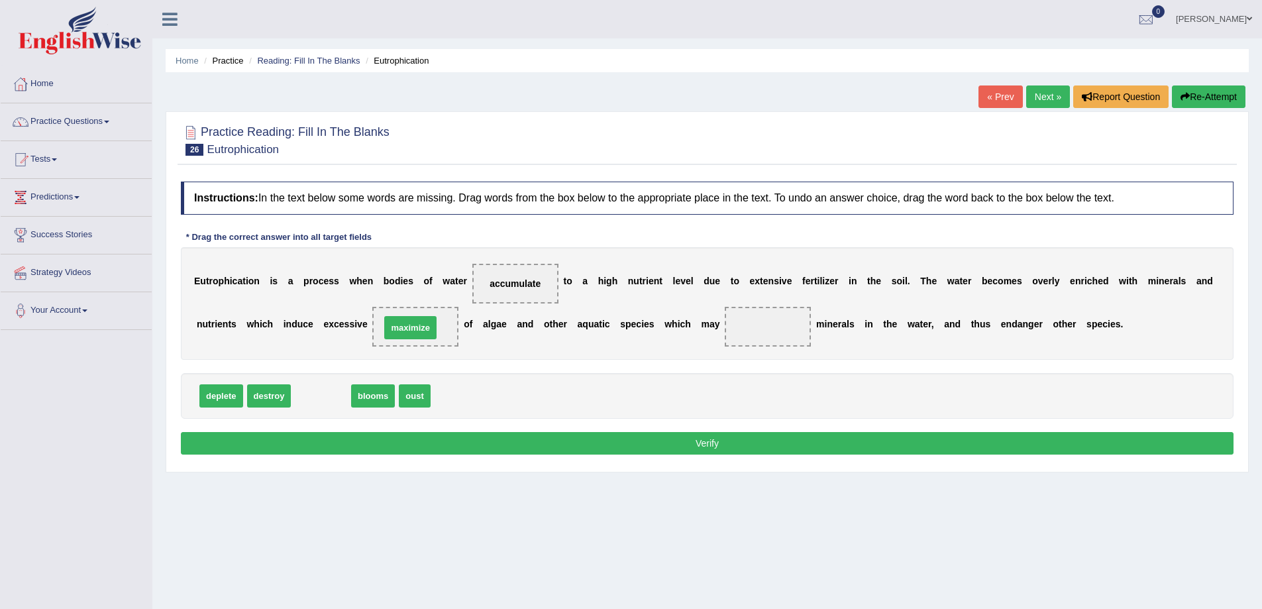
drag, startPoint x: 317, startPoint y: 397, endPoint x: 406, endPoint y: 329, distance: 112.5
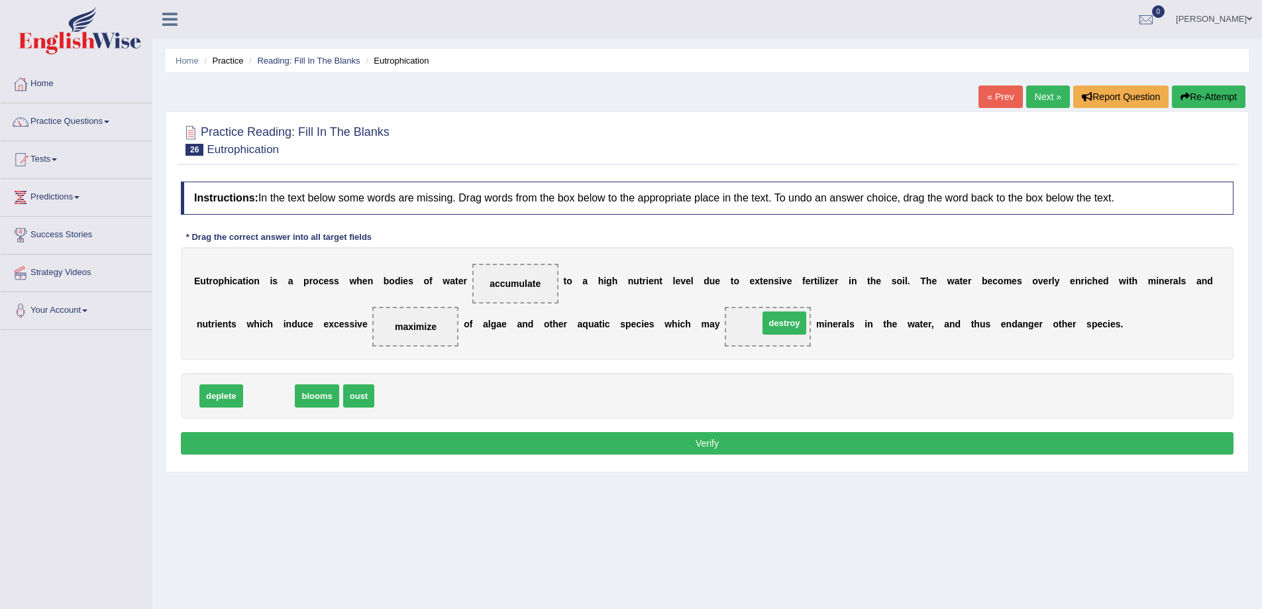
drag, startPoint x: 268, startPoint y: 397, endPoint x: 783, endPoint y: 324, distance: 520.7
click at [694, 446] on button "Verify" at bounding box center [707, 443] width 1053 height 23
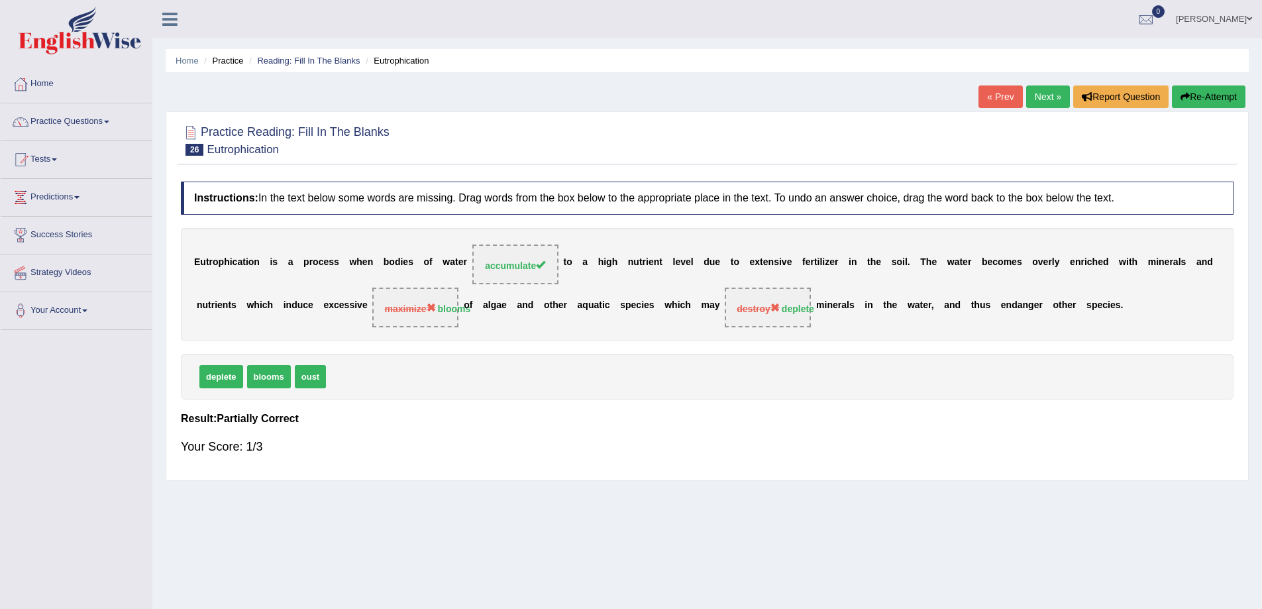
click at [1038, 94] on link "Next »" at bounding box center [1048, 96] width 44 height 23
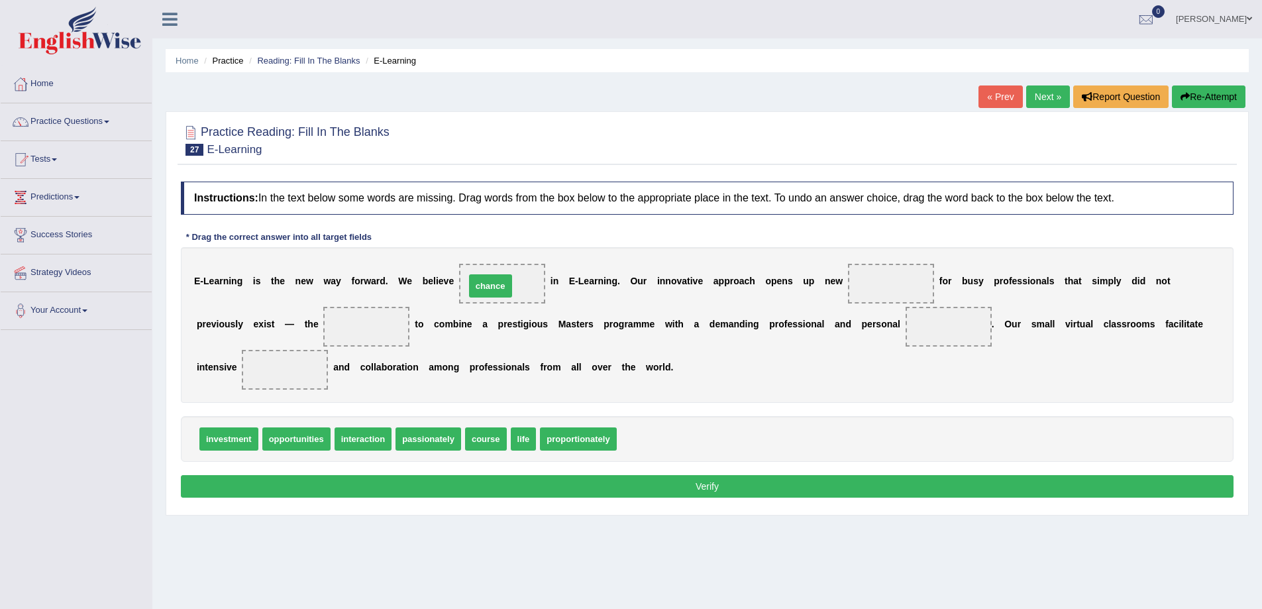
drag, startPoint x: 649, startPoint y: 437, endPoint x: 497, endPoint y: 284, distance: 215.5
drag, startPoint x: 484, startPoint y: 441, endPoint x: 924, endPoint y: 290, distance: 465.6
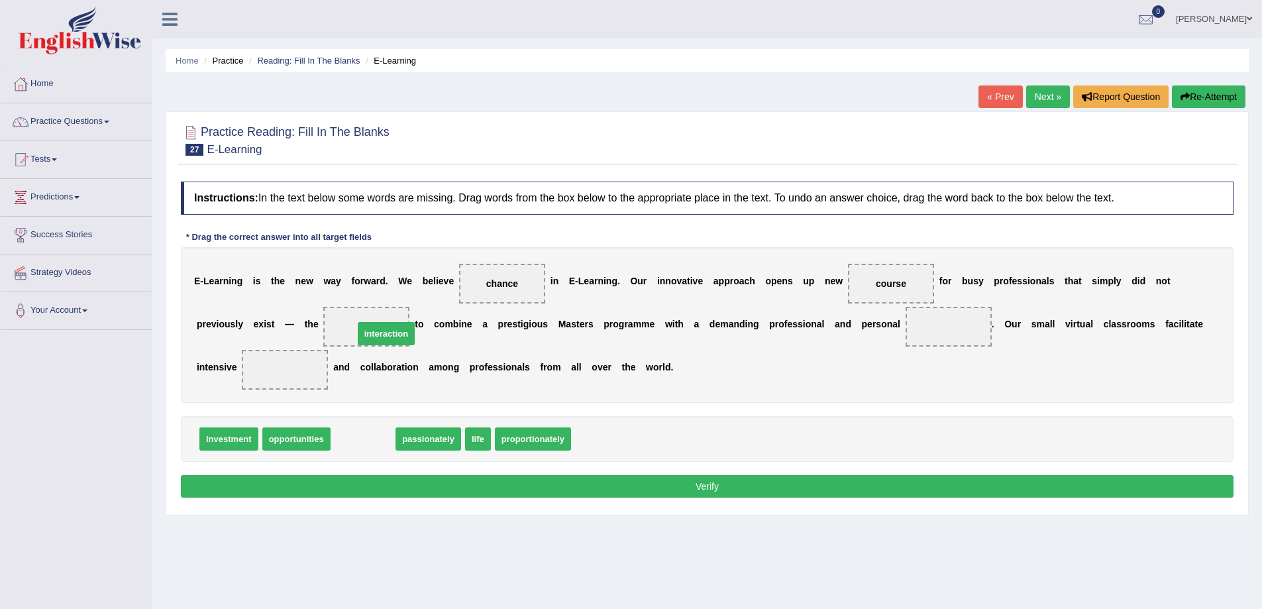
drag, startPoint x: 381, startPoint y: 441, endPoint x: 406, endPoint y: 328, distance: 115.9
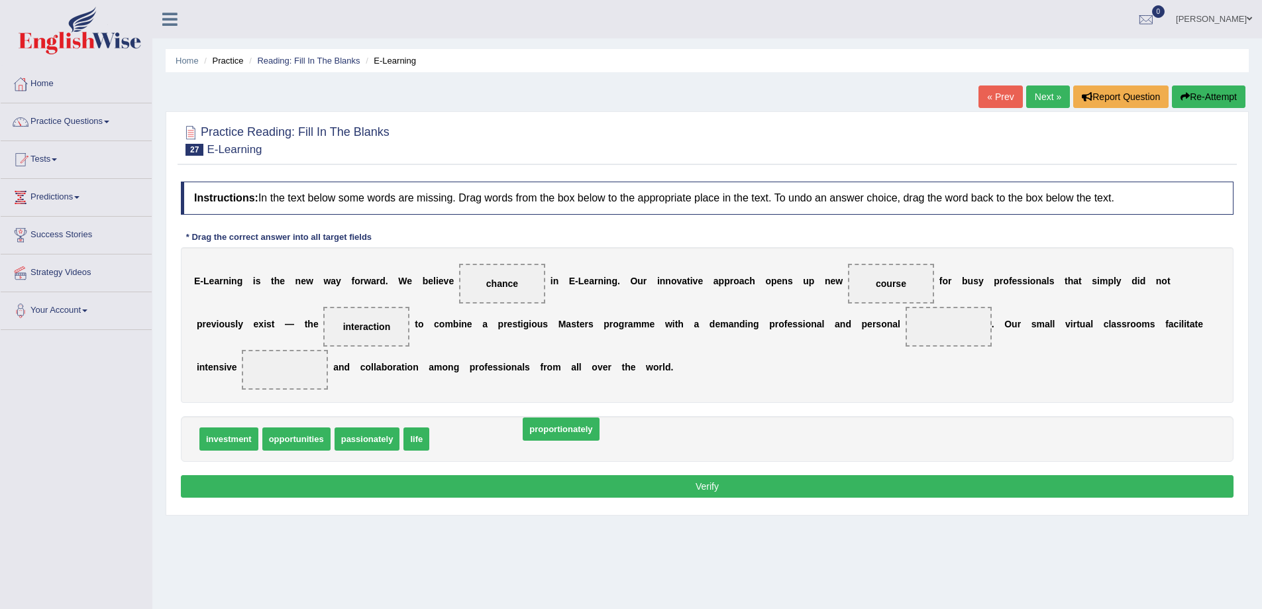
drag, startPoint x: 462, startPoint y: 437, endPoint x: 541, endPoint y: 430, distance: 79.9
drag, startPoint x: 414, startPoint y: 443, endPoint x: 934, endPoint y: 342, distance: 529.9
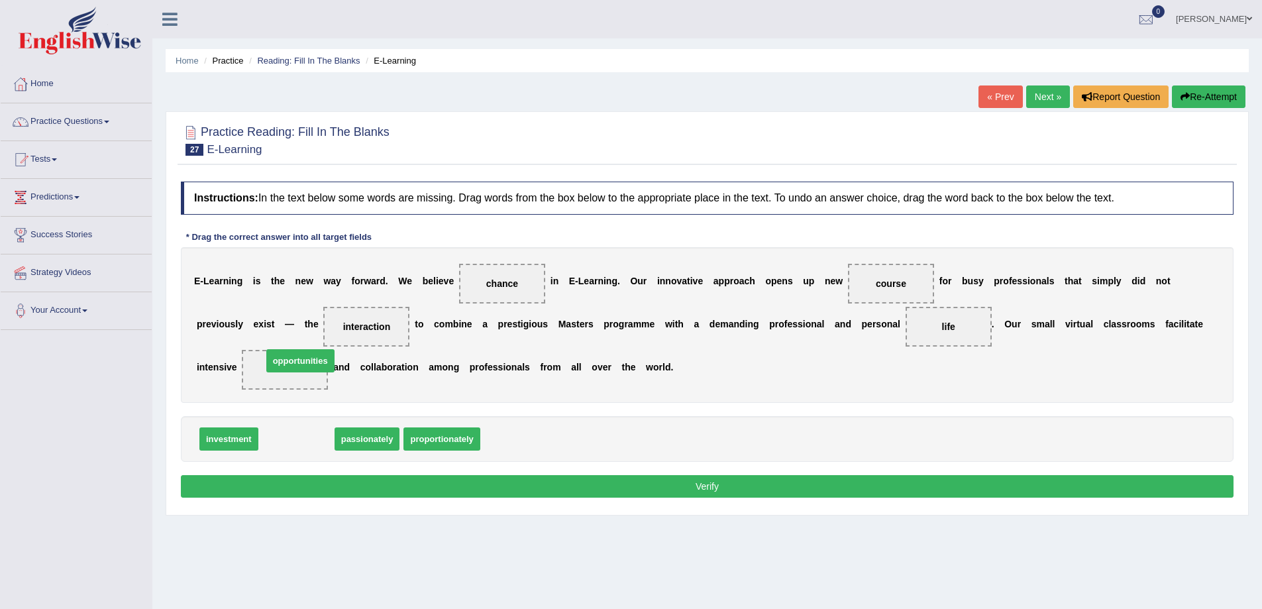
drag, startPoint x: 290, startPoint y: 441, endPoint x: 294, endPoint y: 363, distance: 78.3
click at [726, 487] on button "Verify" at bounding box center [707, 486] width 1053 height 23
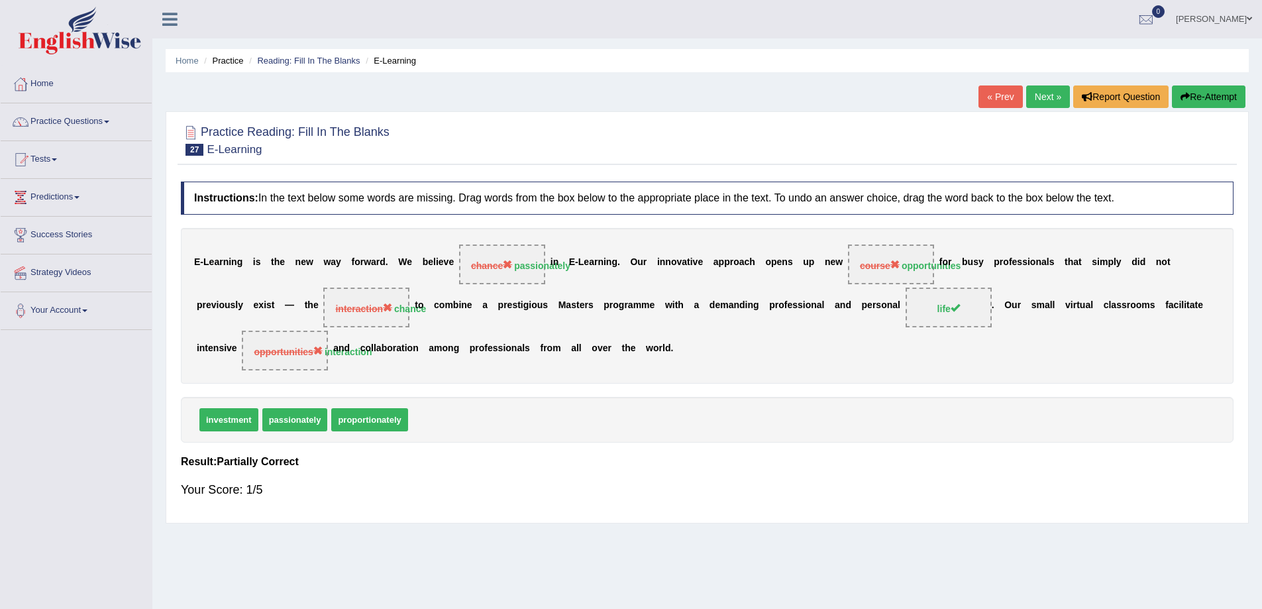
click at [1036, 90] on link "Next »" at bounding box center [1048, 96] width 44 height 23
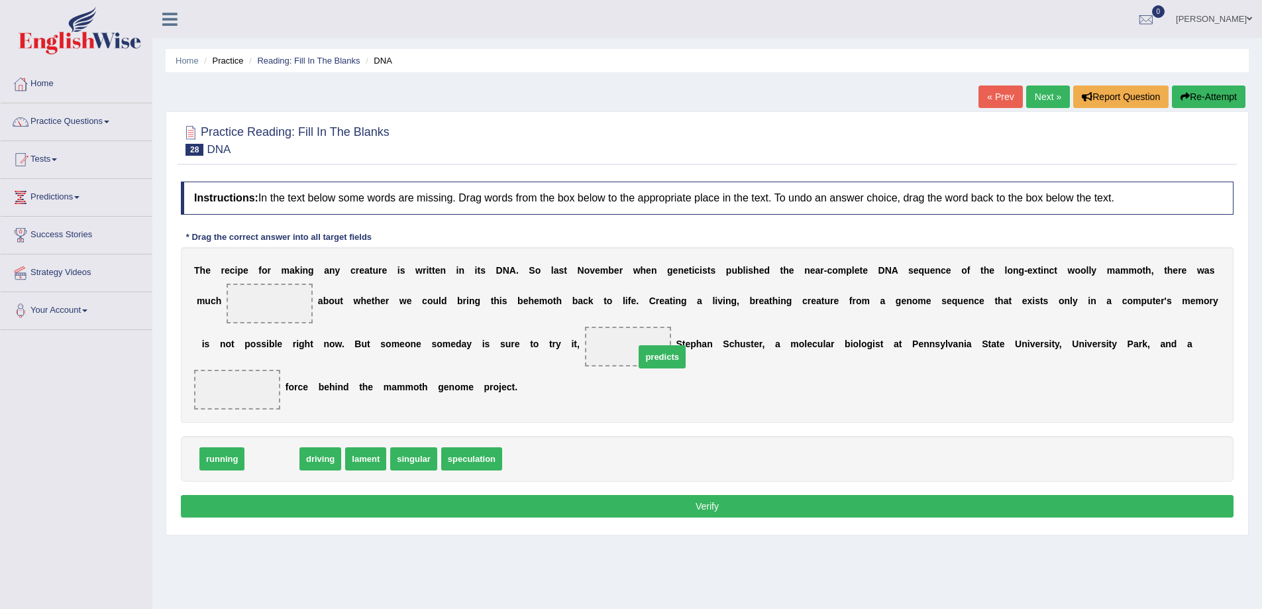
drag, startPoint x: 268, startPoint y: 465, endPoint x: 657, endPoint y: 362, distance: 402.3
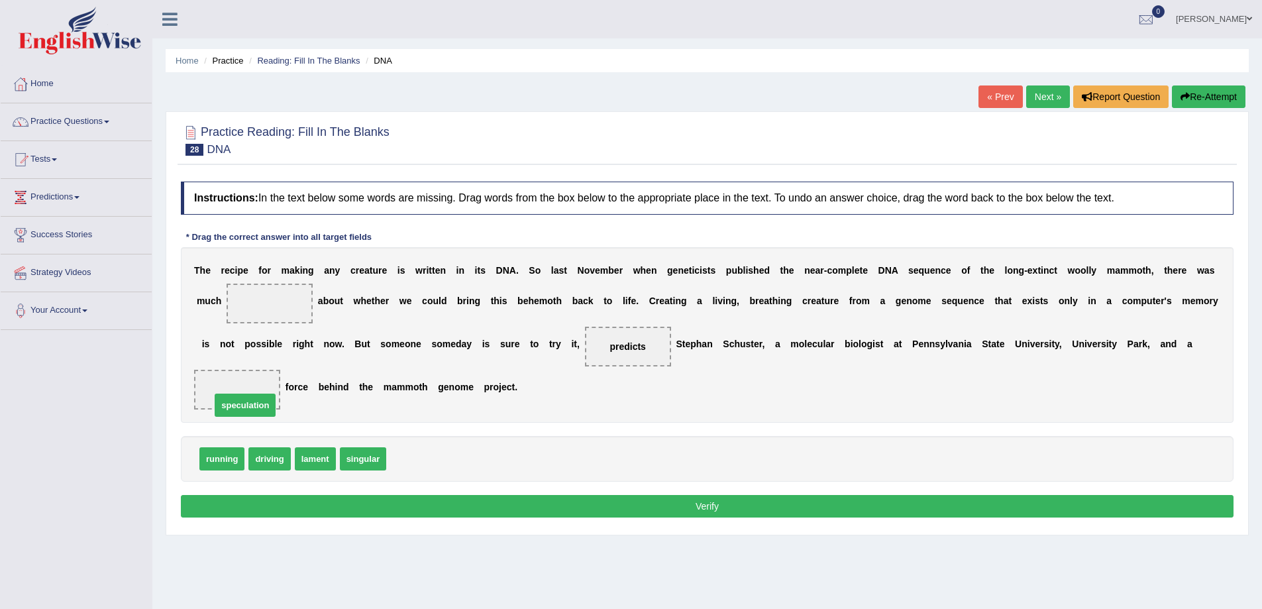
drag, startPoint x: 415, startPoint y: 461, endPoint x: 240, endPoint y: 408, distance: 183.6
drag, startPoint x: 276, startPoint y: 453, endPoint x: 294, endPoint y: 296, distance: 157.4
click at [708, 504] on button "Verify" at bounding box center [707, 506] width 1053 height 23
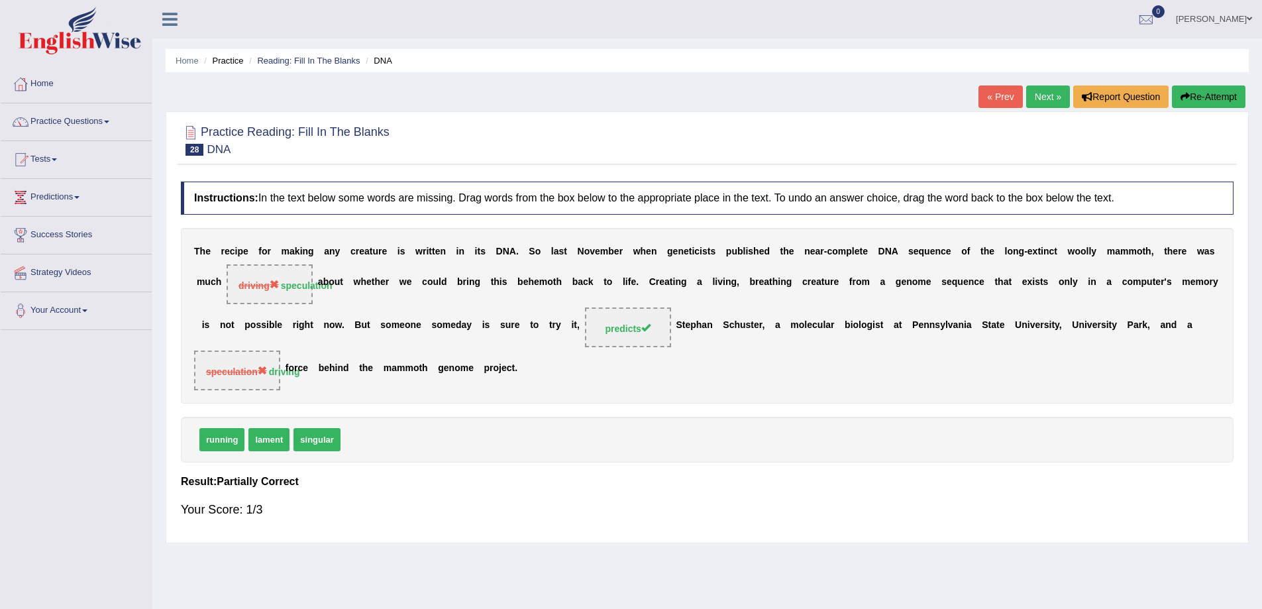
click at [1038, 87] on link "Next »" at bounding box center [1048, 96] width 44 height 23
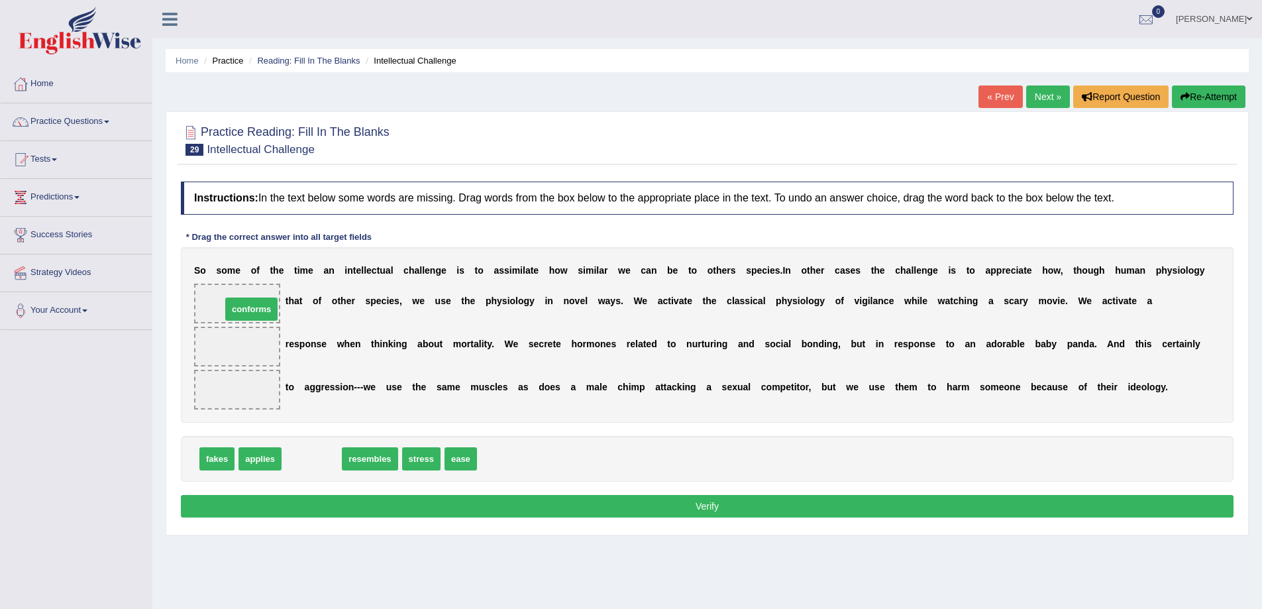
drag, startPoint x: 323, startPoint y: 464, endPoint x: 255, endPoint y: 304, distance: 174.0
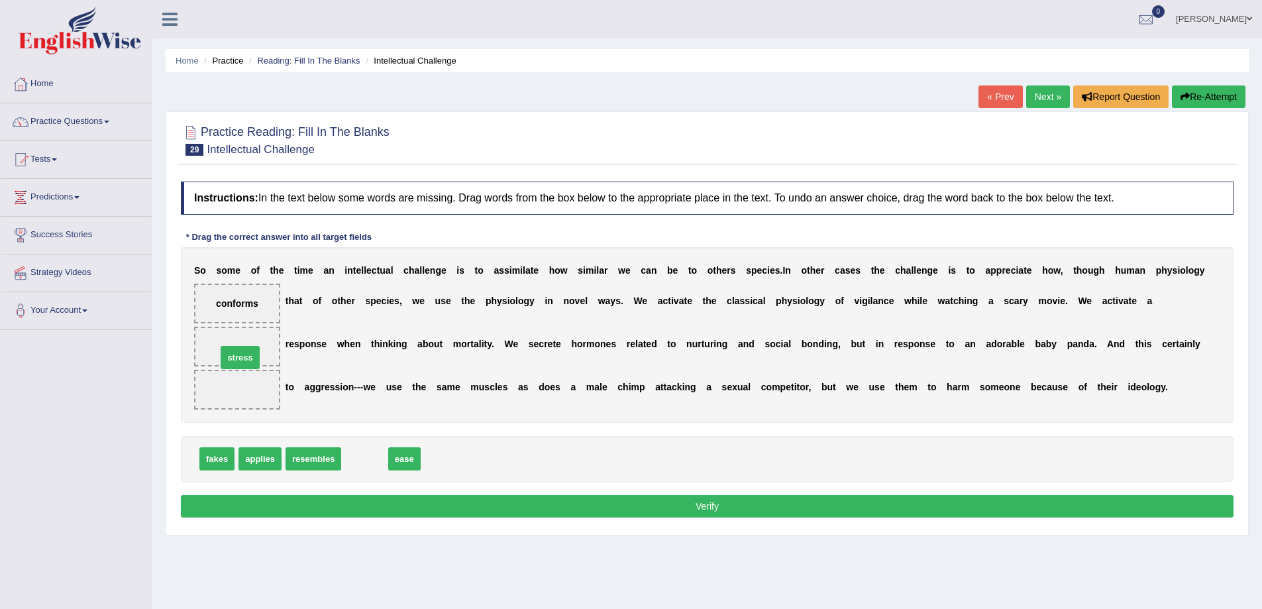
drag, startPoint x: 367, startPoint y: 457, endPoint x: 241, endPoint y: 353, distance: 164.3
drag, startPoint x: 208, startPoint y: 458, endPoint x: 243, endPoint y: 380, distance: 85.1
click at [698, 507] on button "Verify" at bounding box center [707, 506] width 1053 height 23
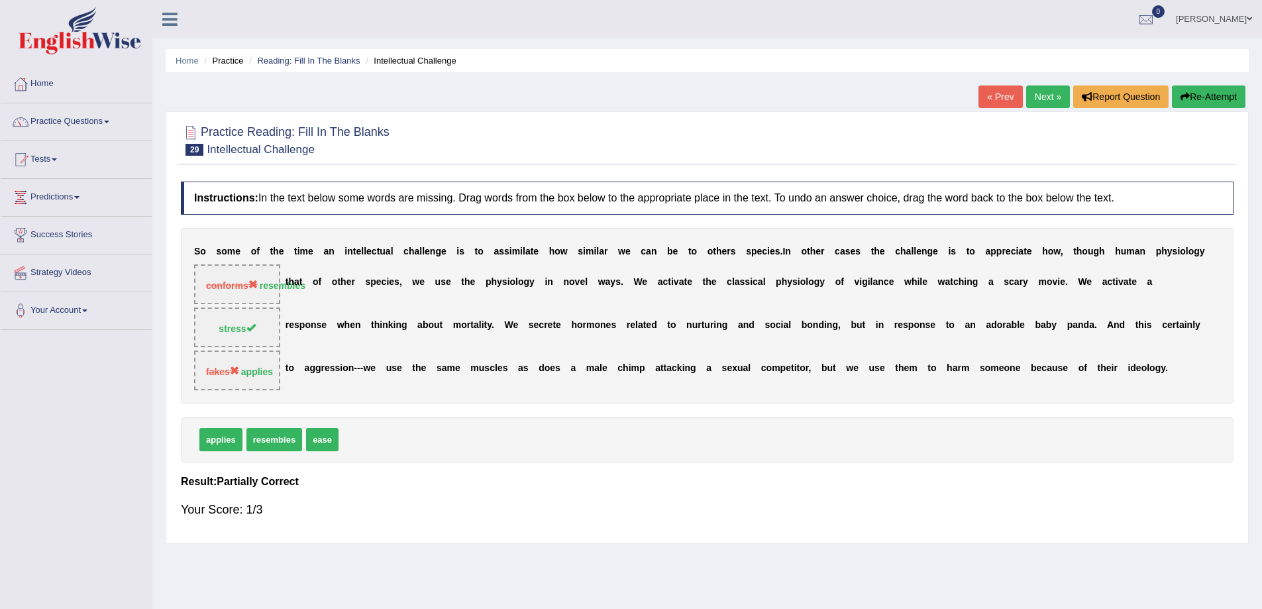
click at [1034, 98] on link "Next »" at bounding box center [1048, 96] width 44 height 23
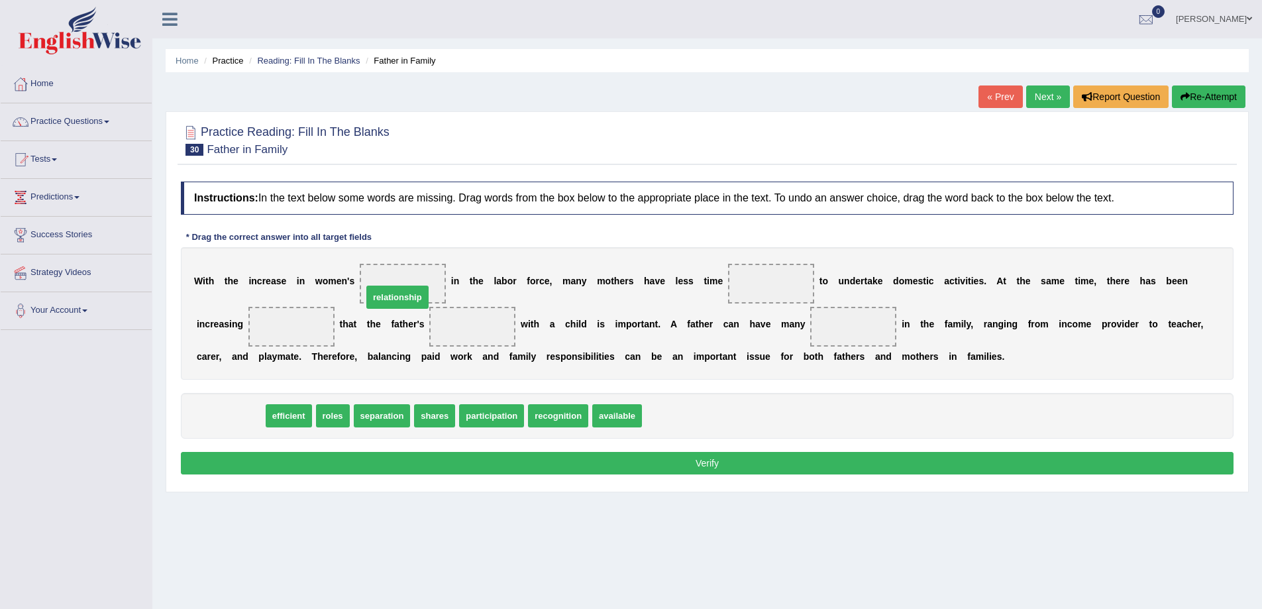
drag, startPoint x: 214, startPoint y: 415, endPoint x: 383, endPoint y: 280, distance: 216.4
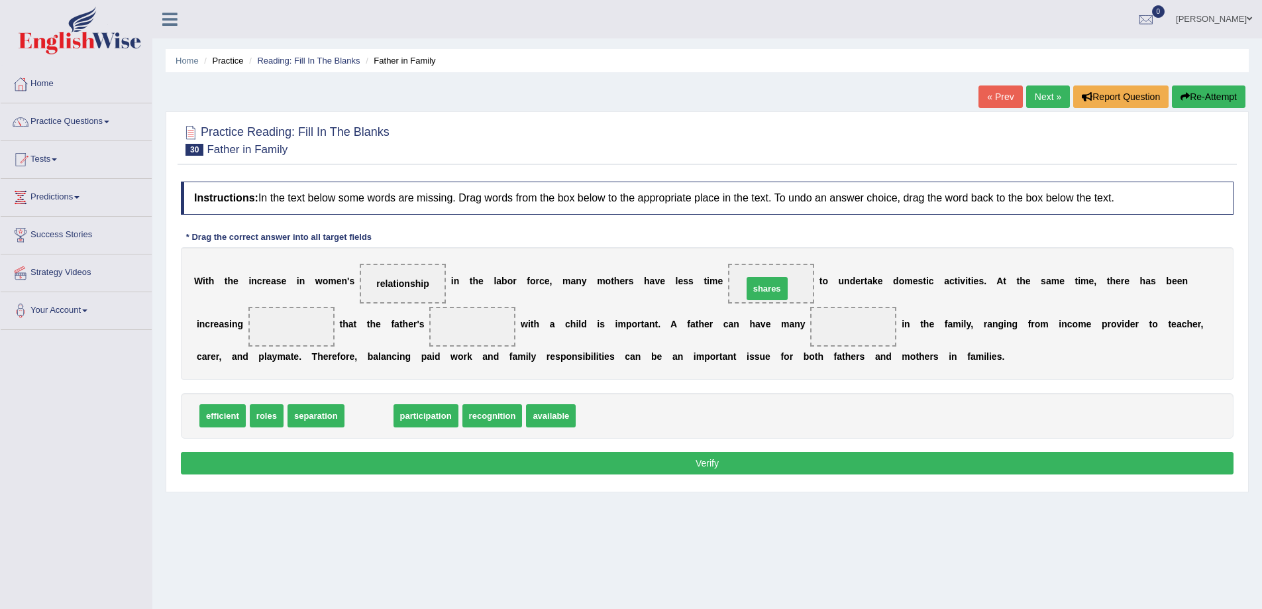
drag, startPoint x: 368, startPoint y: 416, endPoint x: 766, endPoint y: 289, distance: 418.1
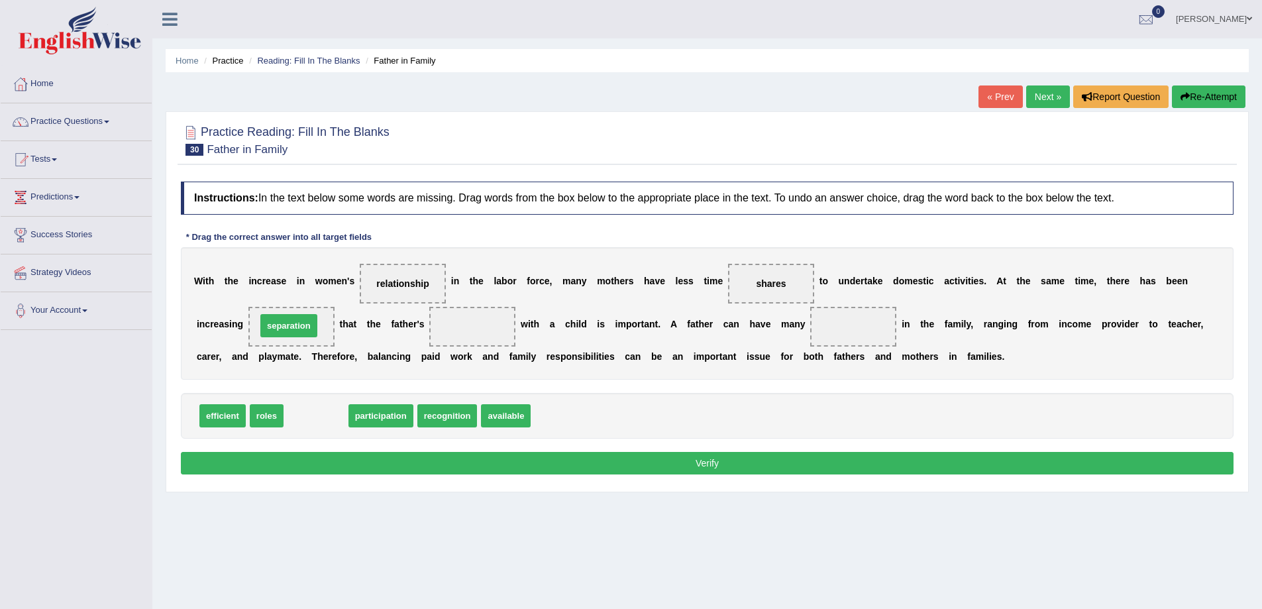
drag, startPoint x: 318, startPoint y: 419, endPoint x: 291, endPoint y: 329, distance: 94.1
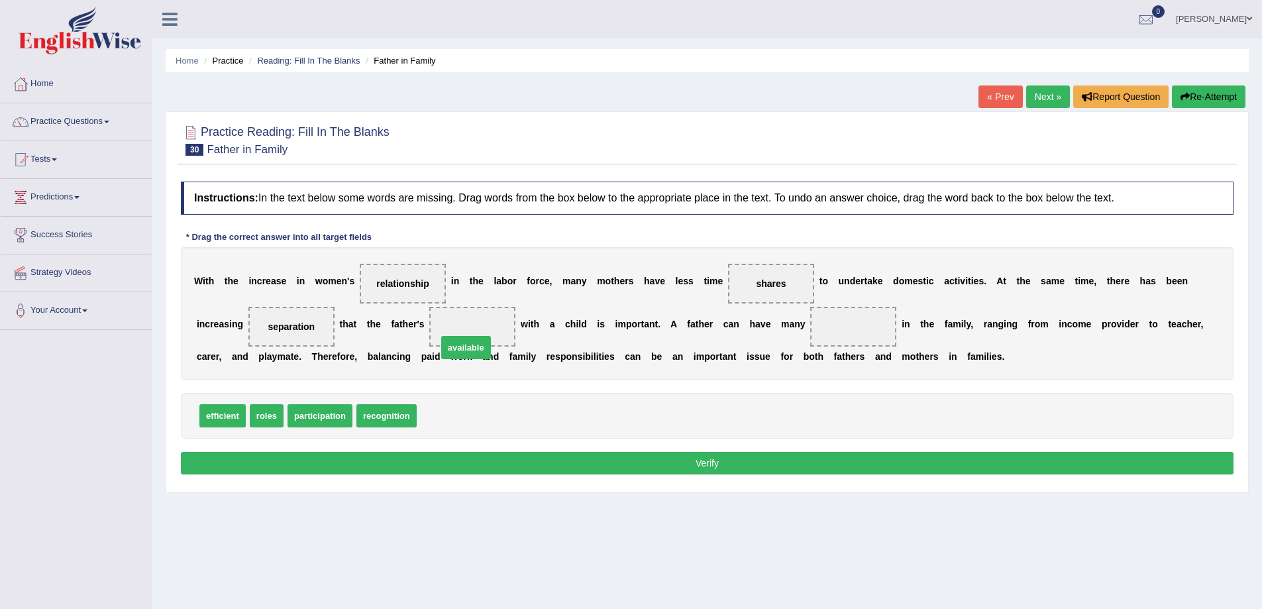
drag, startPoint x: 445, startPoint y: 422, endPoint x: 467, endPoint y: 337, distance: 87.6
drag, startPoint x: 270, startPoint y: 417, endPoint x: 847, endPoint y: 331, distance: 583.5
click at [693, 461] on button "Verify" at bounding box center [707, 463] width 1053 height 23
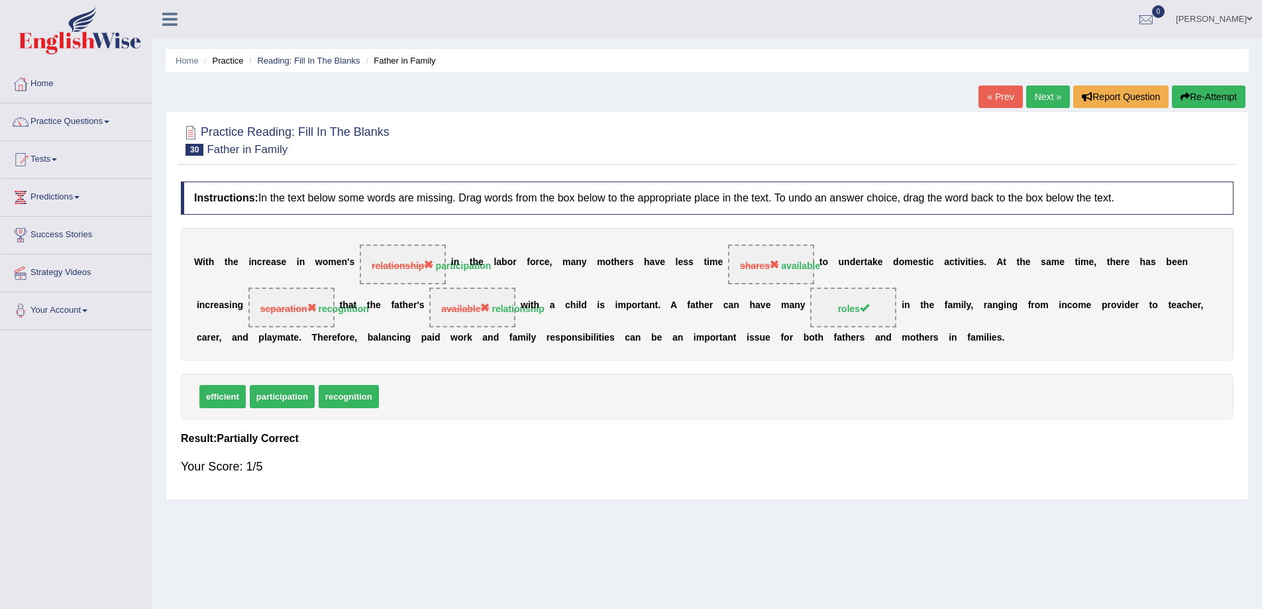
click at [1043, 99] on link "Next »" at bounding box center [1048, 96] width 44 height 23
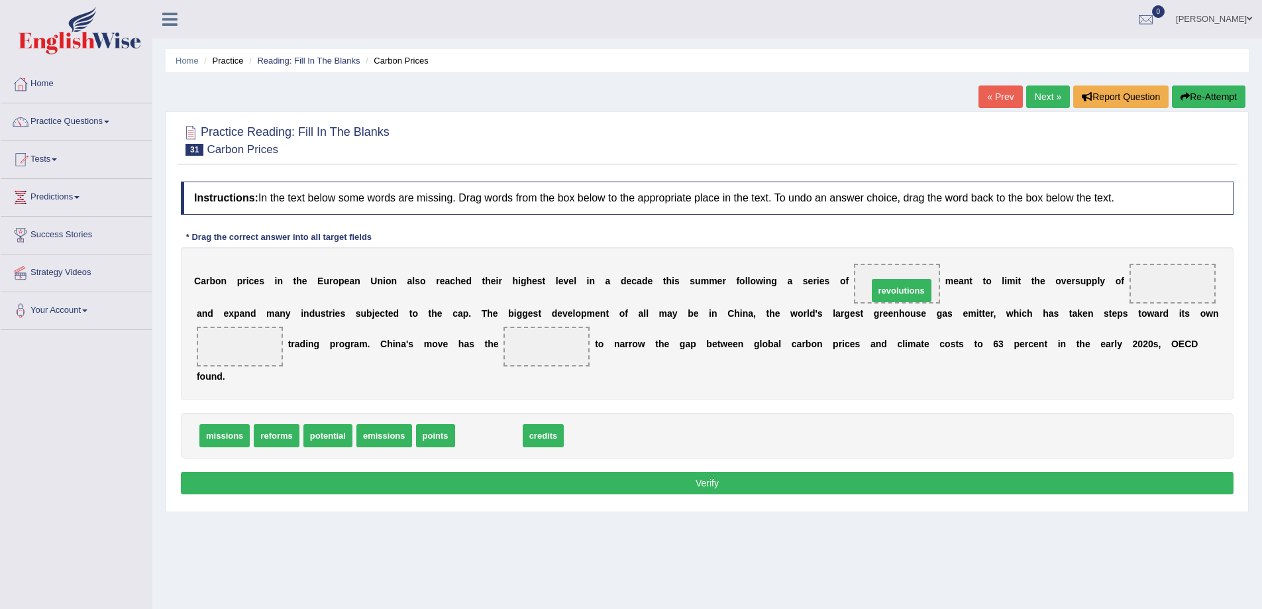
drag, startPoint x: 490, startPoint y: 433, endPoint x: 903, endPoint y: 288, distance: 437.6
drag, startPoint x: 488, startPoint y: 439, endPoint x: 1254, endPoint y: 308, distance: 777.2
click at [1254, 308] on div "Home Practice Reading: Fill In The Blanks Carbon Prices « Prev Next » Report Qu…" at bounding box center [707, 331] width 1110 height 663
drag, startPoint x: 486, startPoint y: 434, endPoint x: 1167, endPoint y: 276, distance: 699.4
drag, startPoint x: 448, startPoint y: 433, endPoint x: 227, endPoint y: 335, distance: 241.8
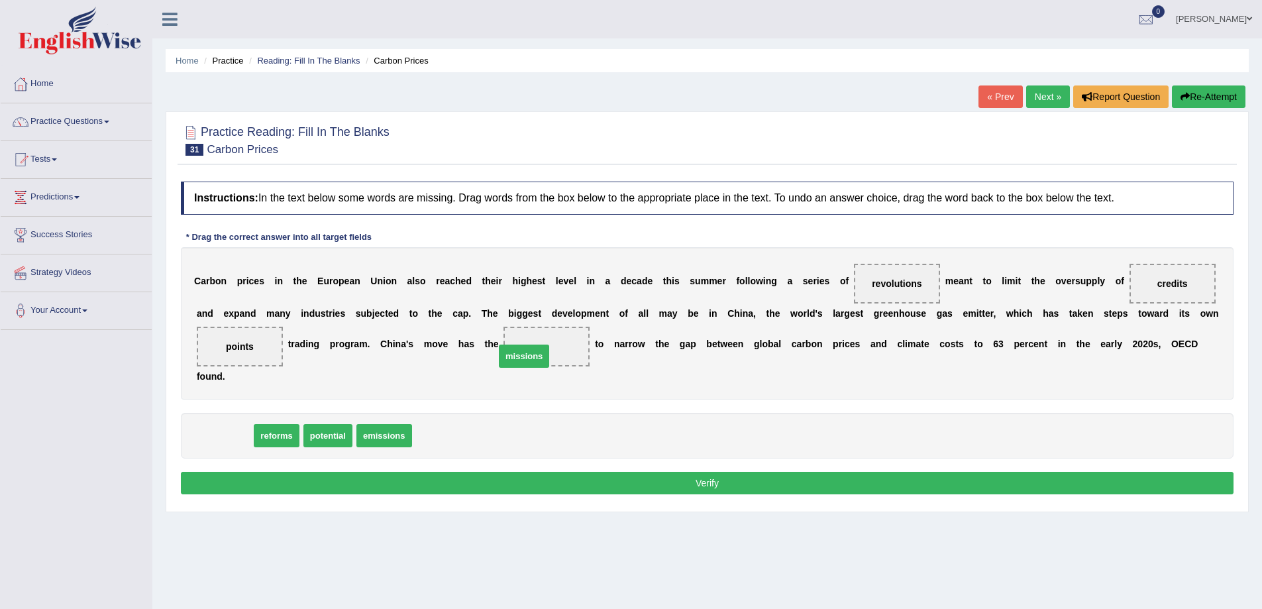
drag, startPoint x: 226, startPoint y: 438, endPoint x: 525, endPoint y: 359, distance: 309.9
click at [716, 486] on button "Verify" at bounding box center [707, 483] width 1053 height 23
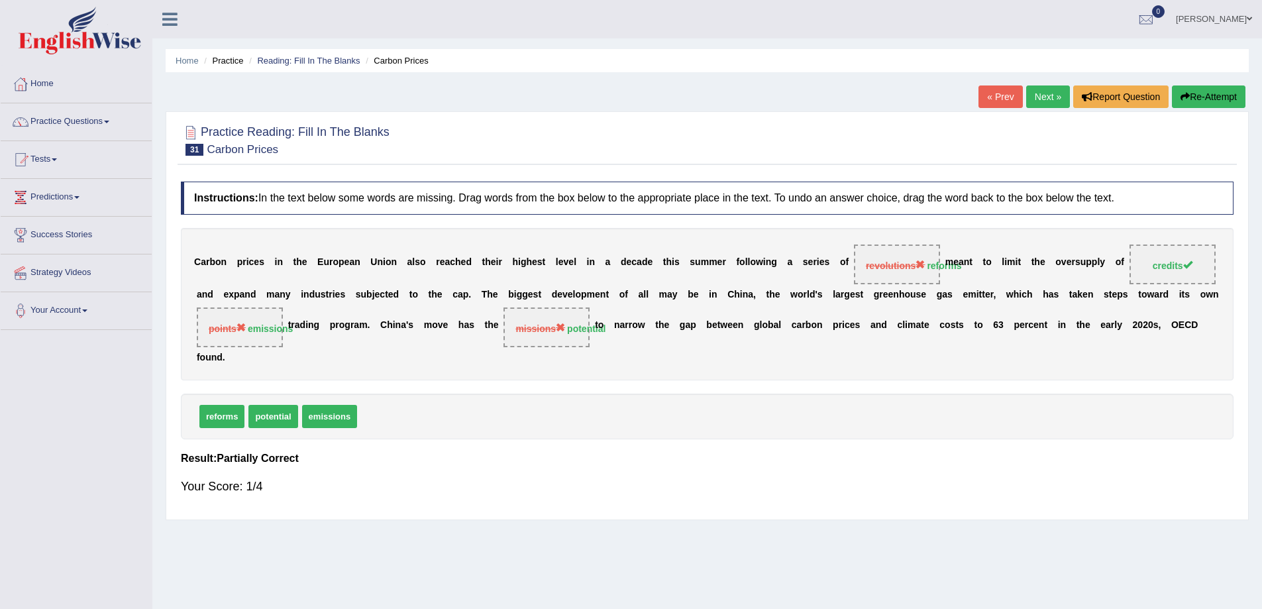
click at [1034, 95] on link "Next »" at bounding box center [1048, 96] width 44 height 23
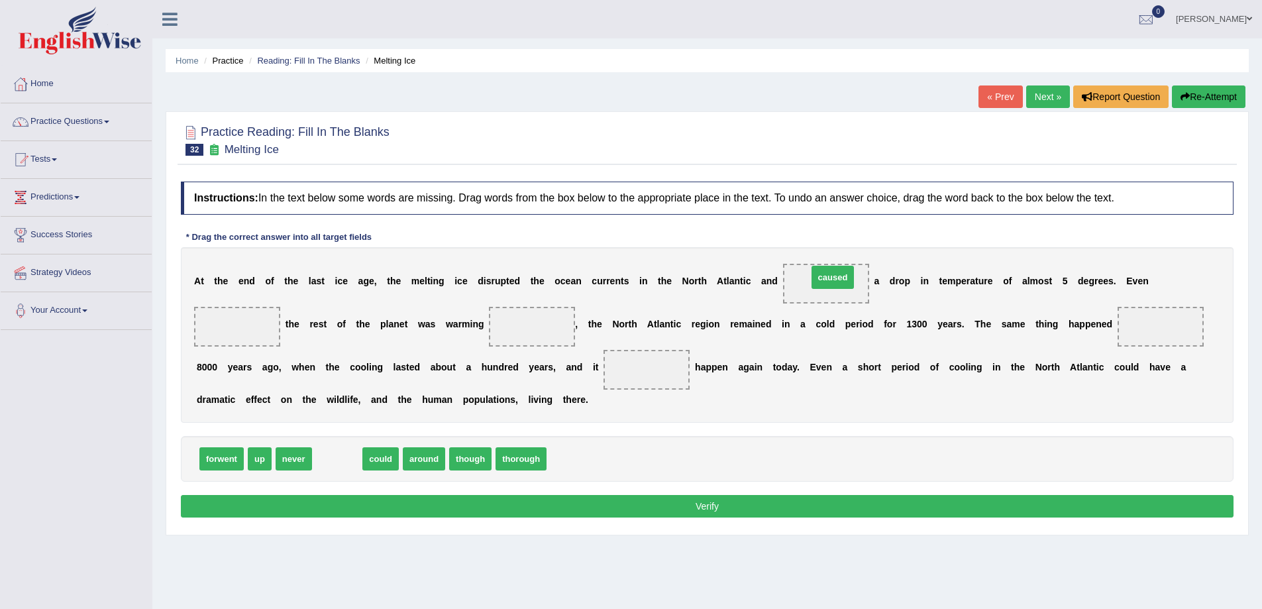
drag, startPoint x: 331, startPoint y: 465, endPoint x: 827, endPoint y: 284, distance: 527.9
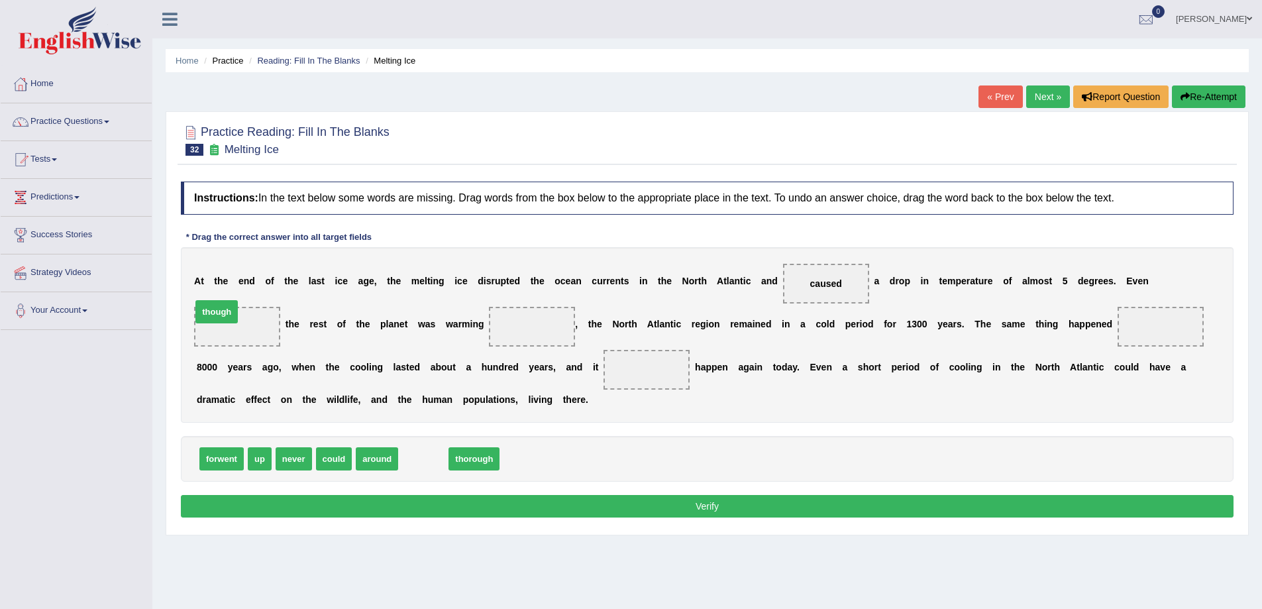
drag, startPoint x: 434, startPoint y: 457, endPoint x: 227, endPoint y: 311, distance: 253.5
drag, startPoint x: 374, startPoint y: 463, endPoint x: 525, endPoint y: 338, distance: 196.2
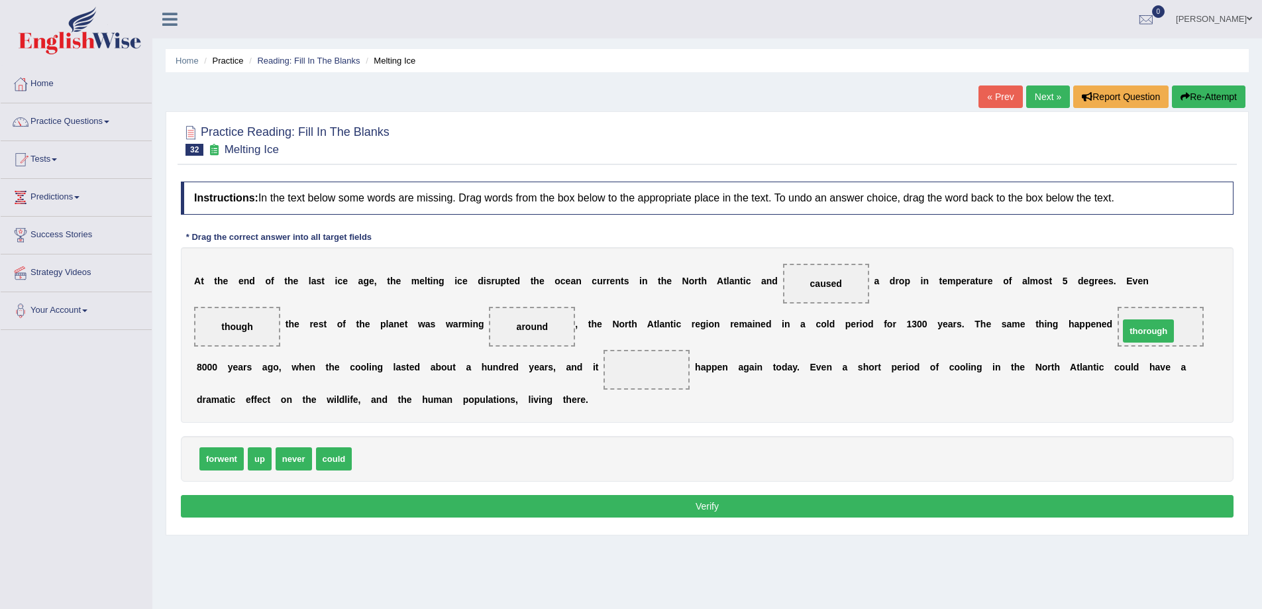
drag, startPoint x: 373, startPoint y: 457, endPoint x: 1140, endPoint y: 329, distance: 778.0
drag, startPoint x: 335, startPoint y: 454, endPoint x: 680, endPoint y: 376, distance: 354.0
click at [704, 508] on button "Verify" at bounding box center [707, 506] width 1053 height 23
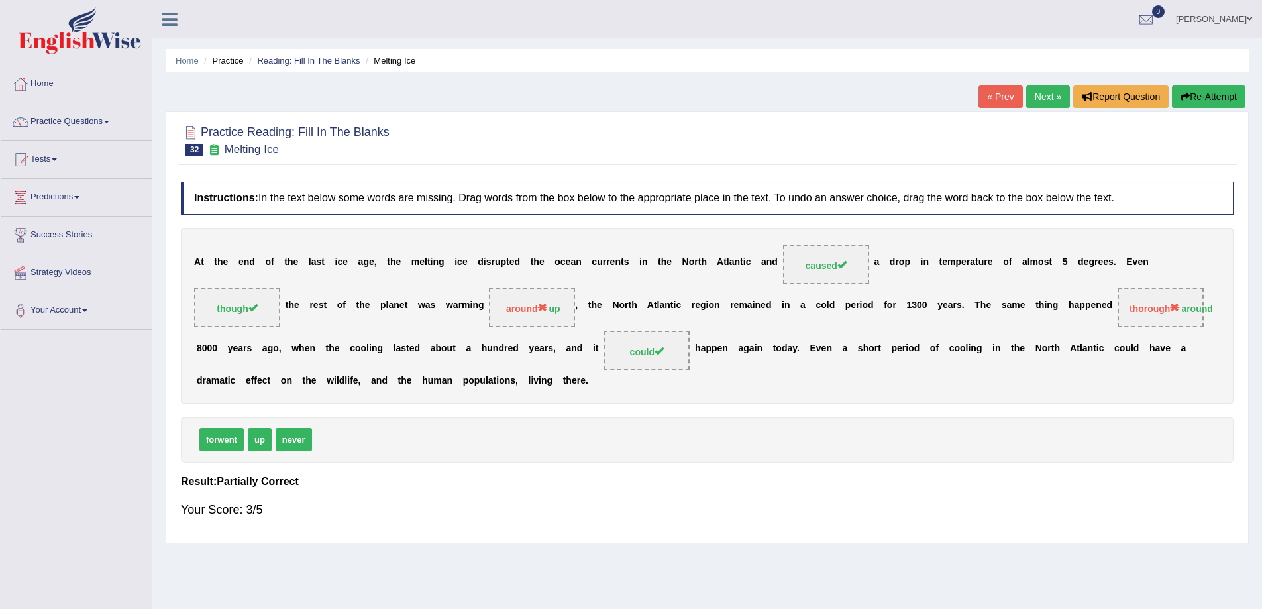
click at [1040, 94] on link "Next »" at bounding box center [1048, 96] width 44 height 23
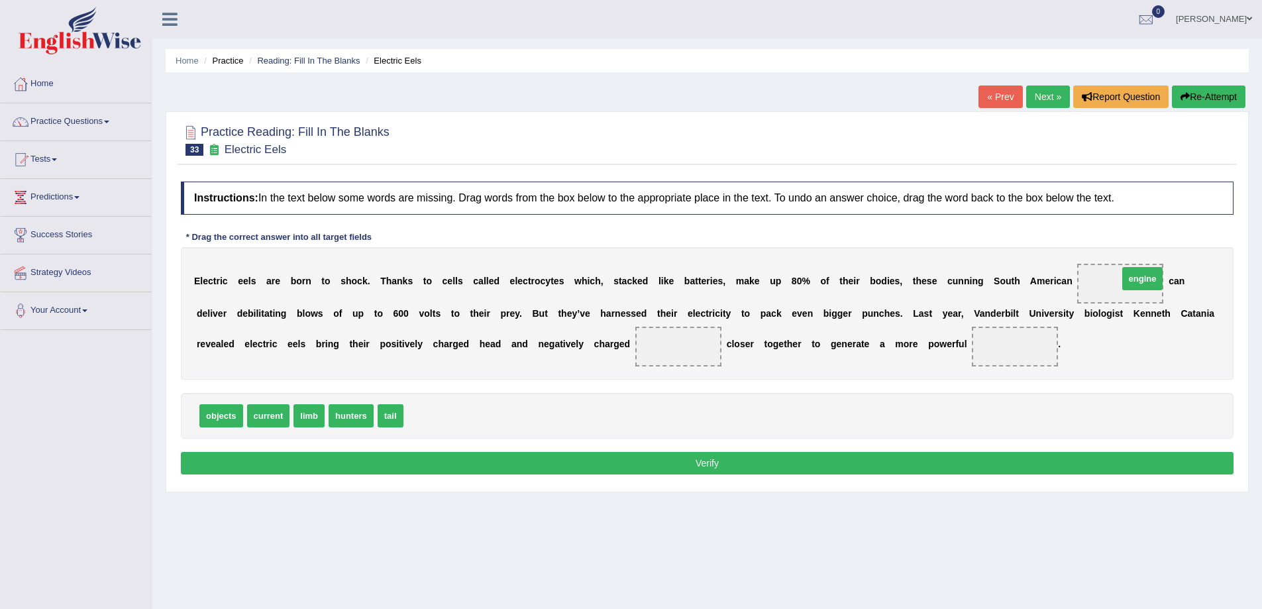
drag, startPoint x: 419, startPoint y: 418, endPoint x: 1134, endPoint y: 281, distance: 728.1
drag, startPoint x: 259, startPoint y: 418, endPoint x: 687, endPoint y: 359, distance: 432.2
drag, startPoint x: 205, startPoint y: 425, endPoint x: 1015, endPoint y: 360, distance: 811.7
click at [711, 469] on button "Verify" at bounding box center [707, 463] width 1053 height 23
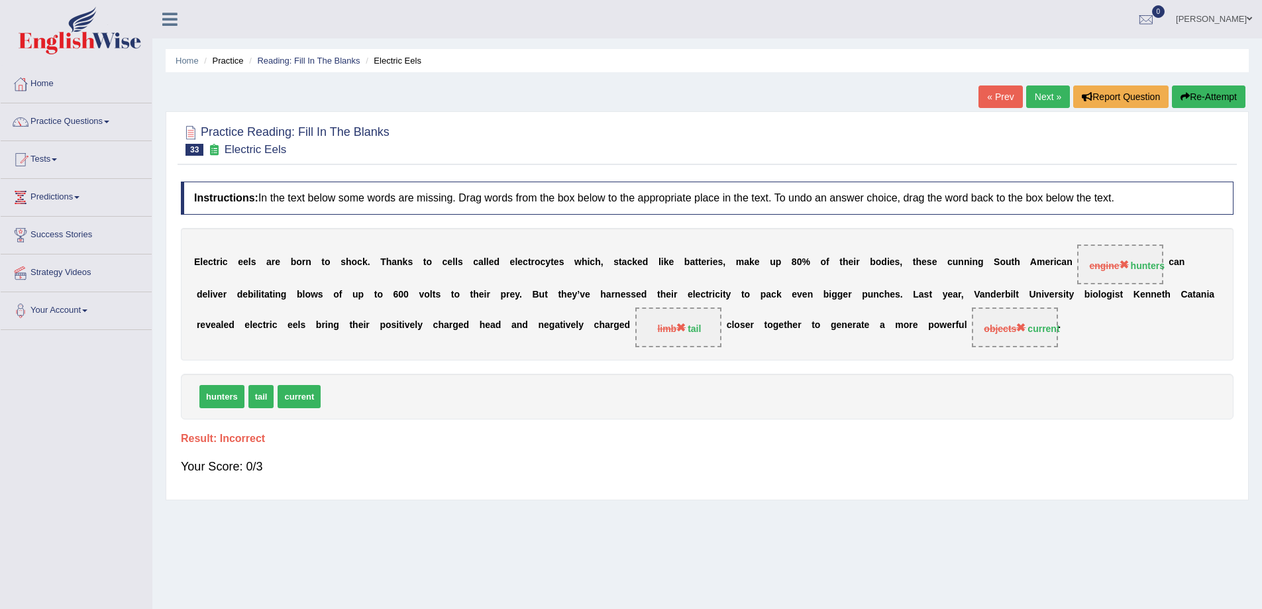
click at [1038, 94] on link "Next »" at bounding box center [1048, 96] width 44 height 23
